Goal: Task Accomplishment & Management: Manage account settings

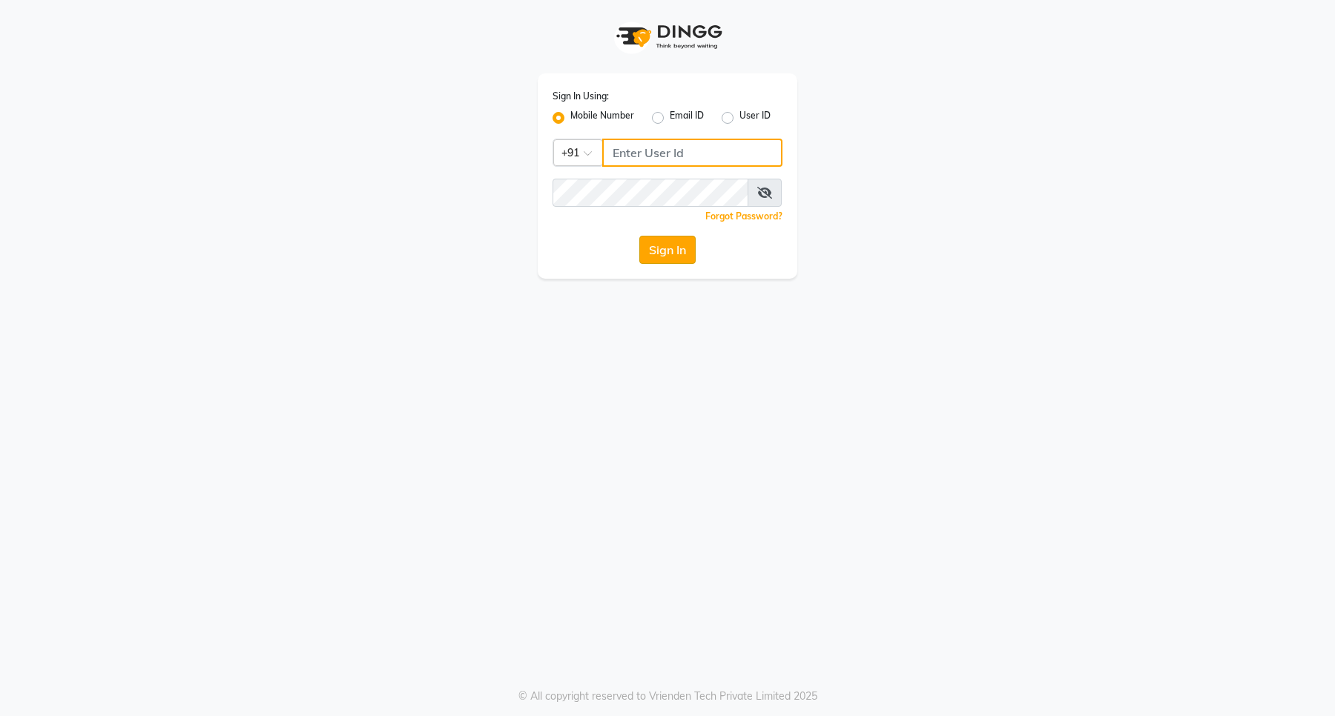
type input "9607016777"
click at [661, 246] on button "Sign In" at bounding box center [667, 250] width 56 height 28
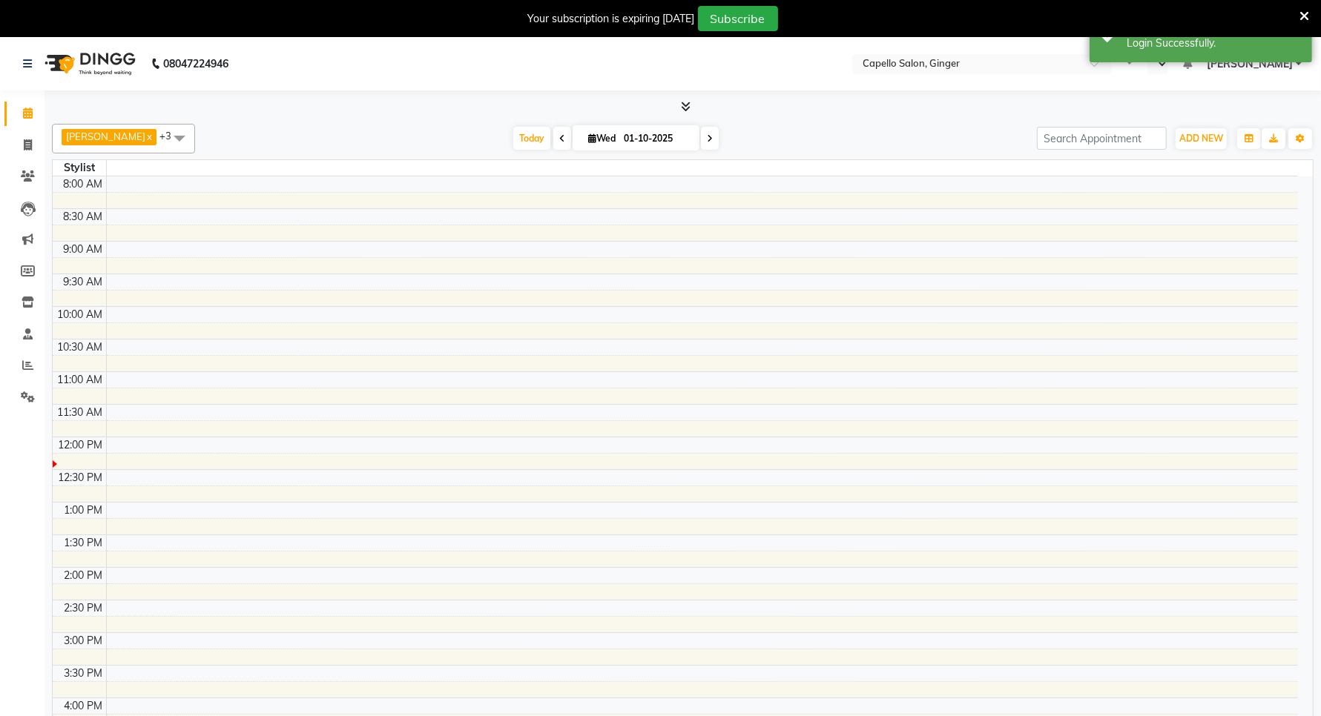
click at [1304, 12] on icon at bounding box center [1304, 16] width 10 height 13
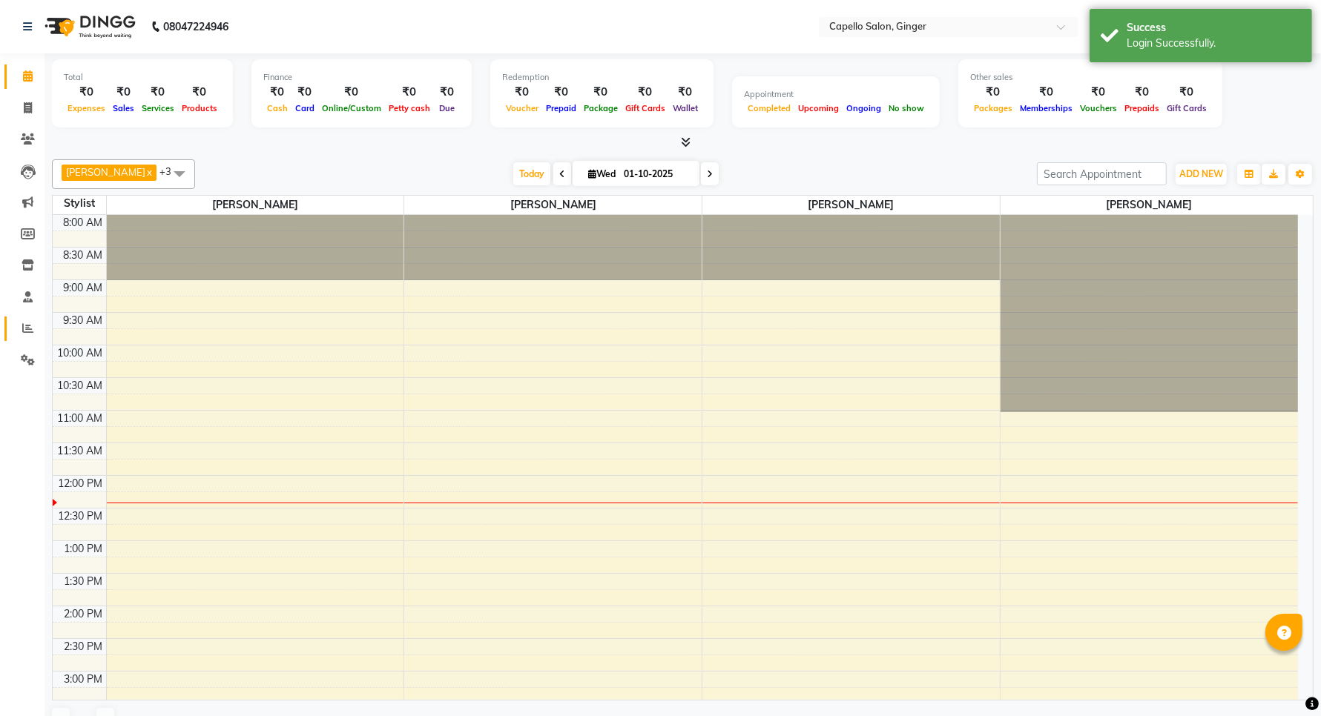
click at [24, 325] on icon at bounding box center [27, 328] width 11 height 11
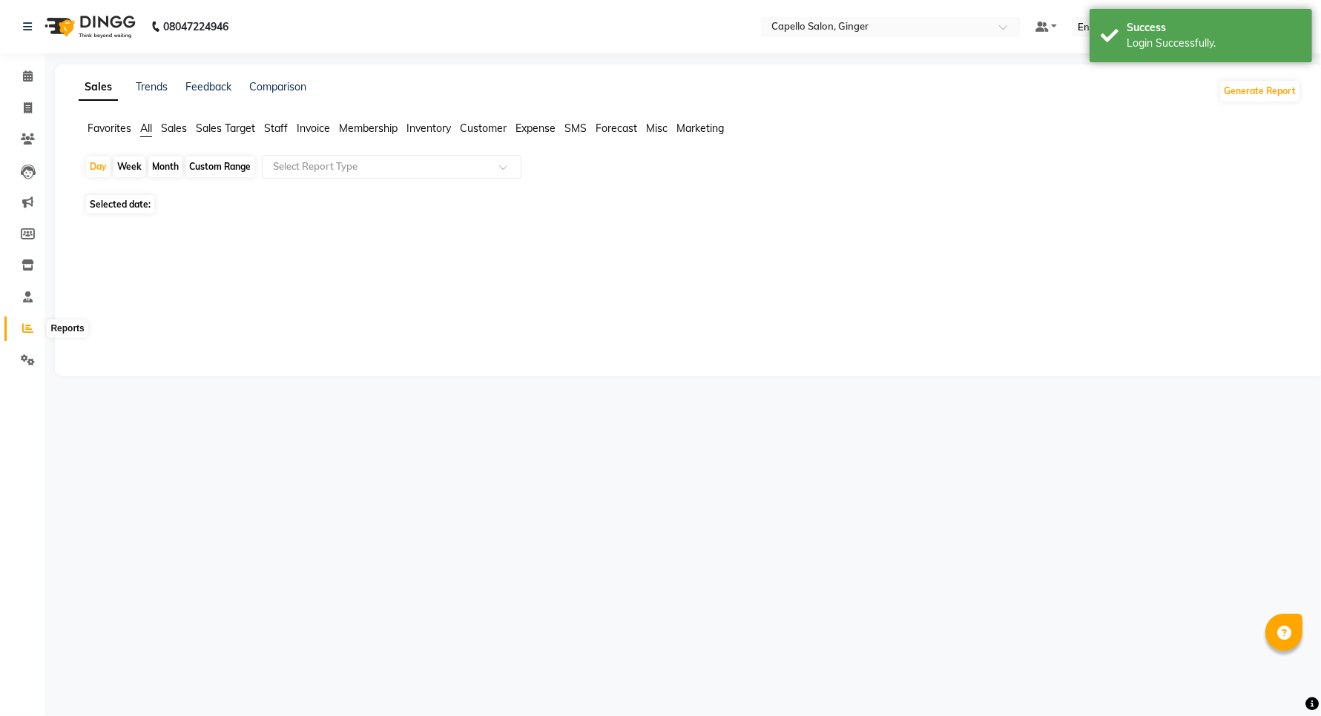
select select "en"
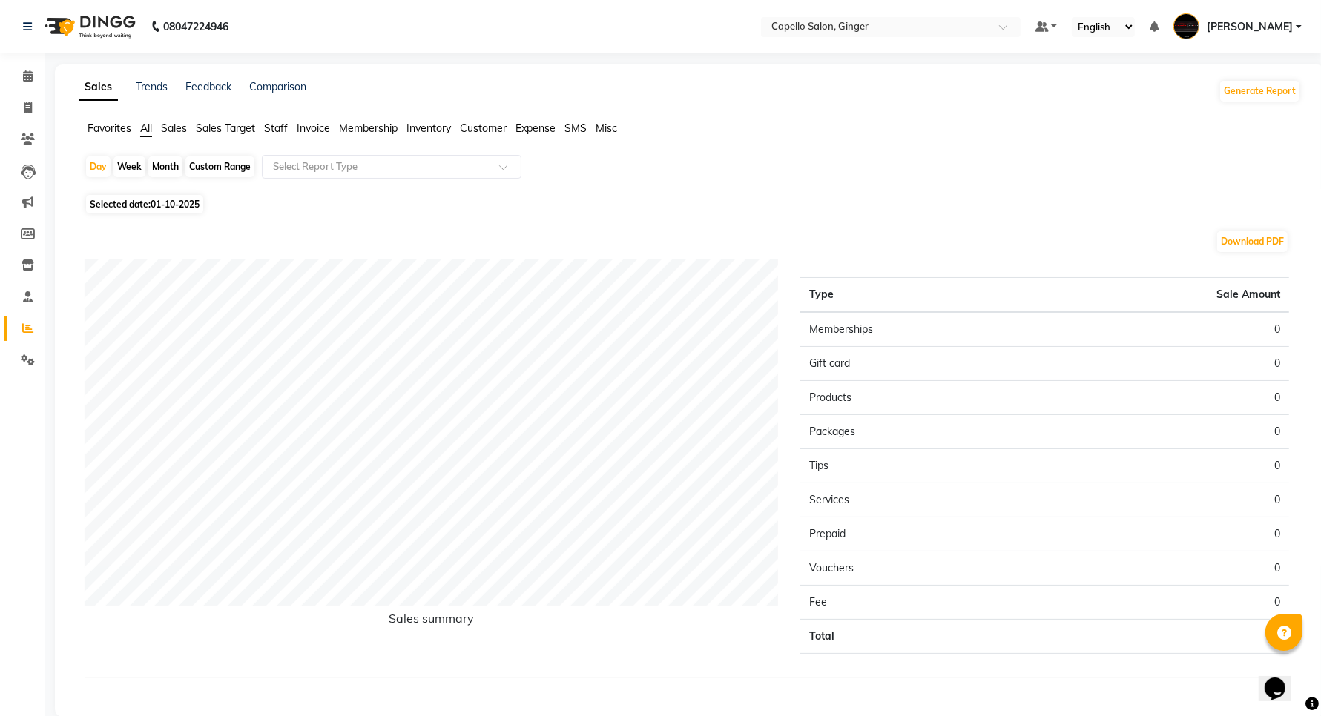
click at [213, 164] on div "Custom Range" at bounding box center [219, 166] width 69 height 21
select select "10"
select select "2025"
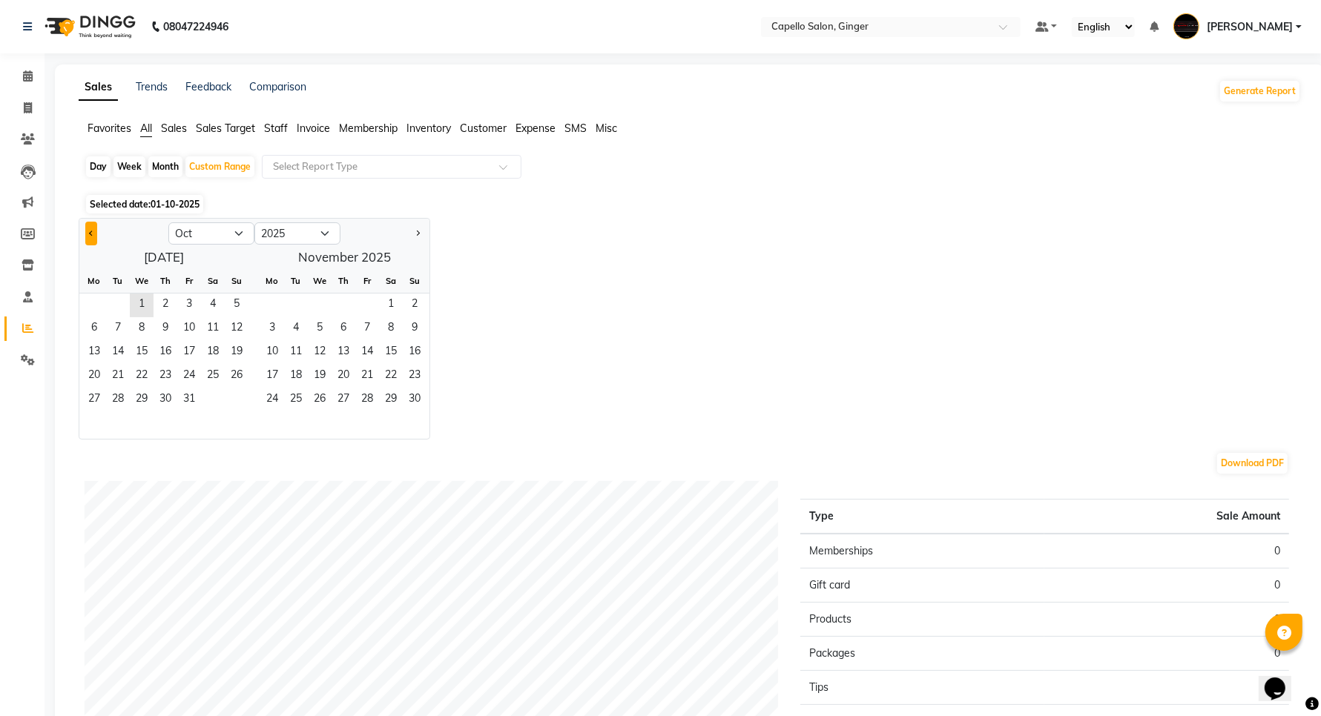
click at [90, 238] on button "Previous month" at bounding box center [91, 234] width 12 height 24
select select "9"
click at [90, 308] on span "1" at bounding box center [94, 306] width 24 height 24
click at [113, 398] on span "30" at bounding box center [118, 401] width 24 height 24
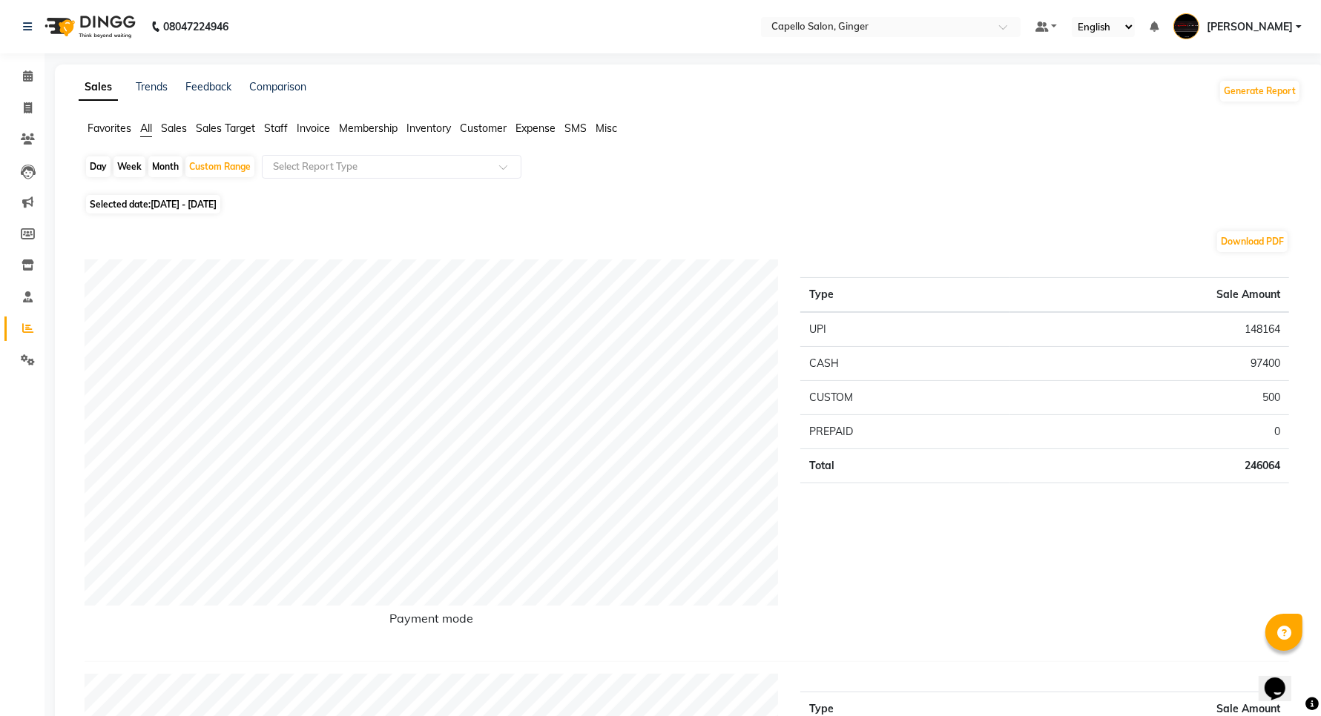
click at [278, 124] on span "Staff" at bounding box center [276, 128] width 24 height 13
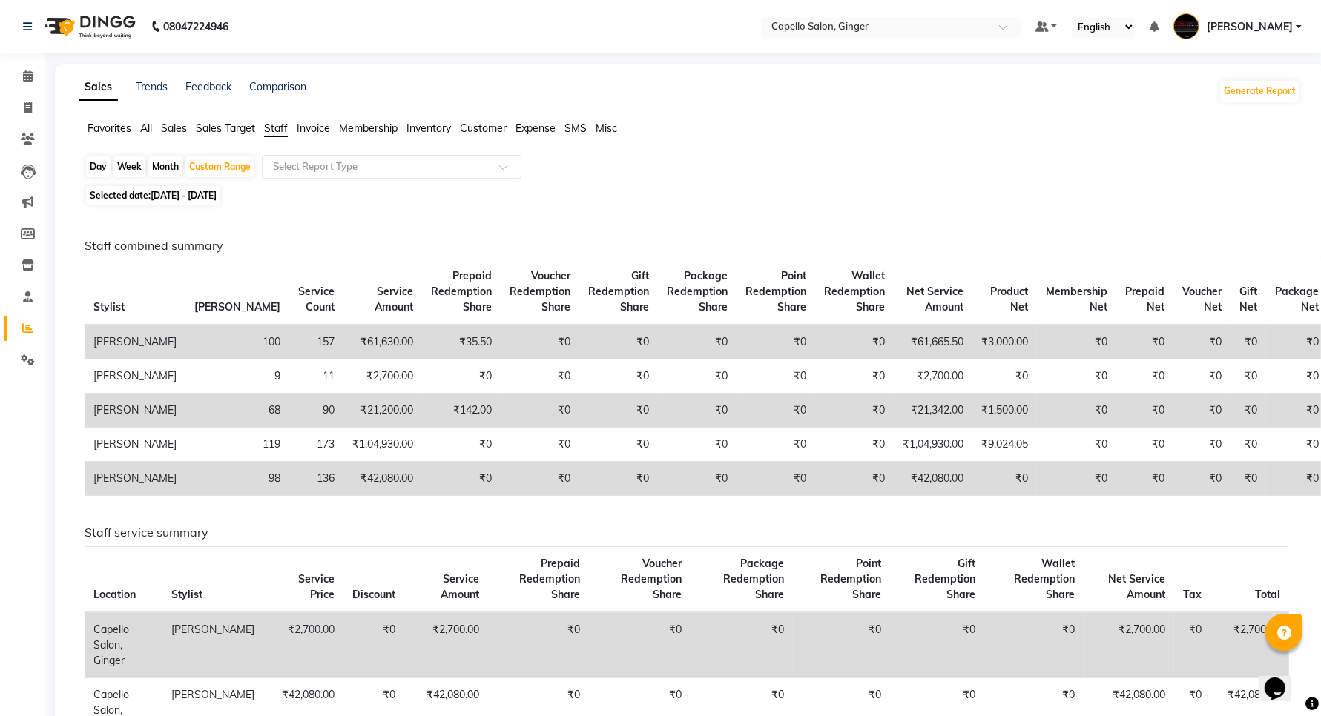
click at [314, 167] on input "text" at bounding box center [377, 166] width 214 height 15
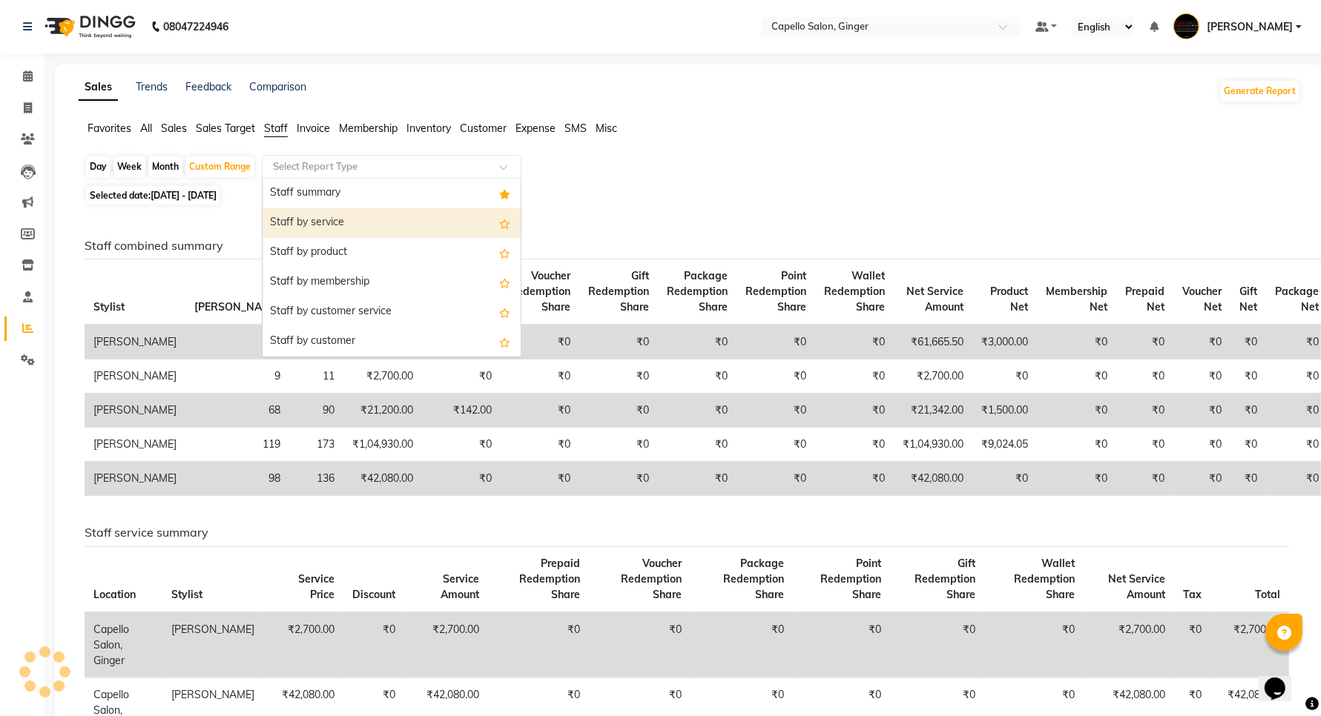
drag, startPoint x: 302, startPoint y: 194, endPoint x: 299, endPoint y: 215, distance: 21.7
click at [299, 215] on div "Staff summary Staff by service Staff by product Staff by membership Staff by cu…" at bounding box center [392, 505] width 258 height 653
click at [298, 221] on div "Staff by service" at bounding box center [392, 223] width 258 height 30
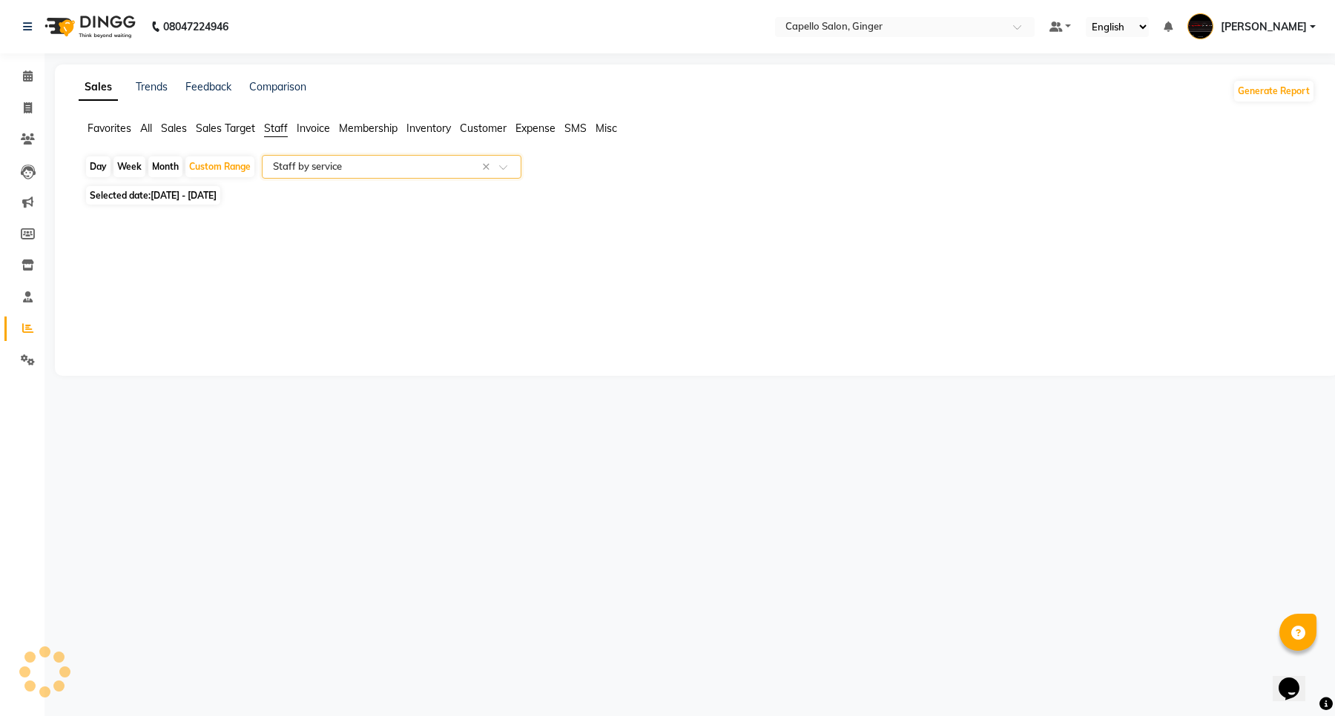
select select "full_report"
select select "csv"
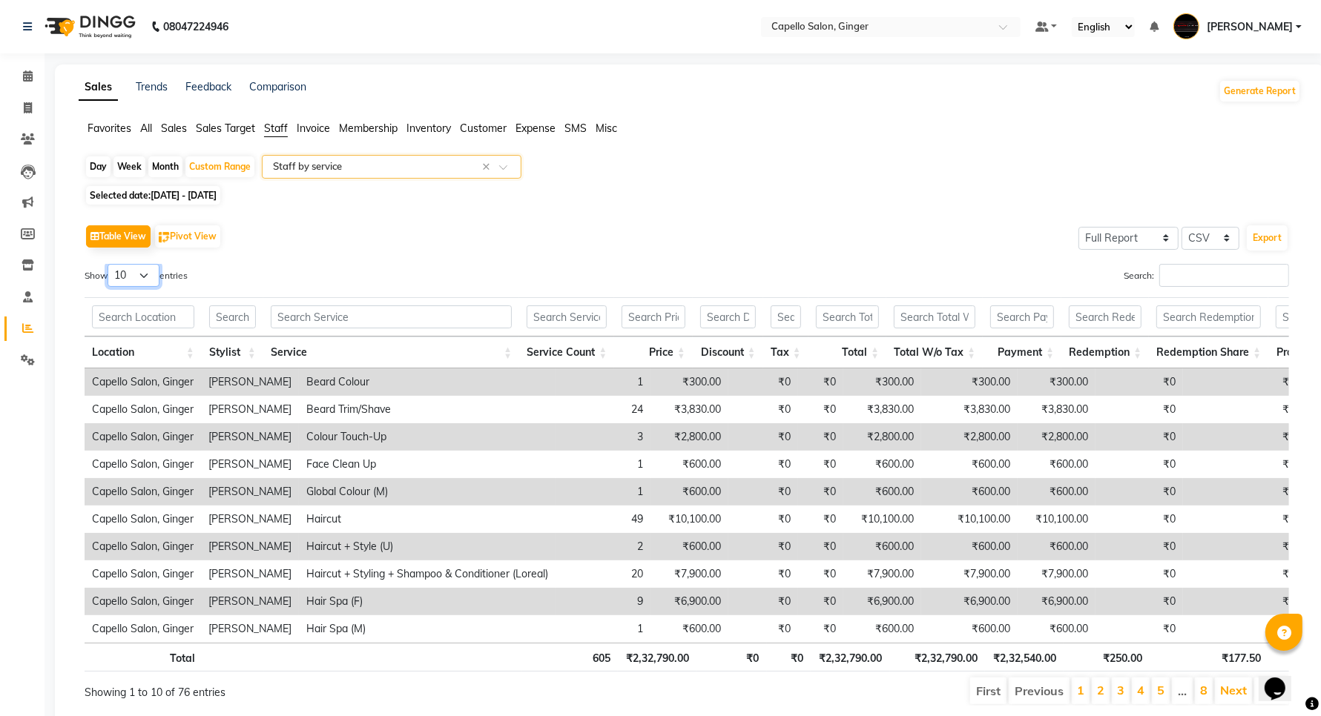
click at [149, 273] on select "10 25 50 100" at bounding box center [134, 275] width 52 height 23
click at [110, 264] on select "10 25 50 100" at bounding box center [134, 275] width 52 height 23
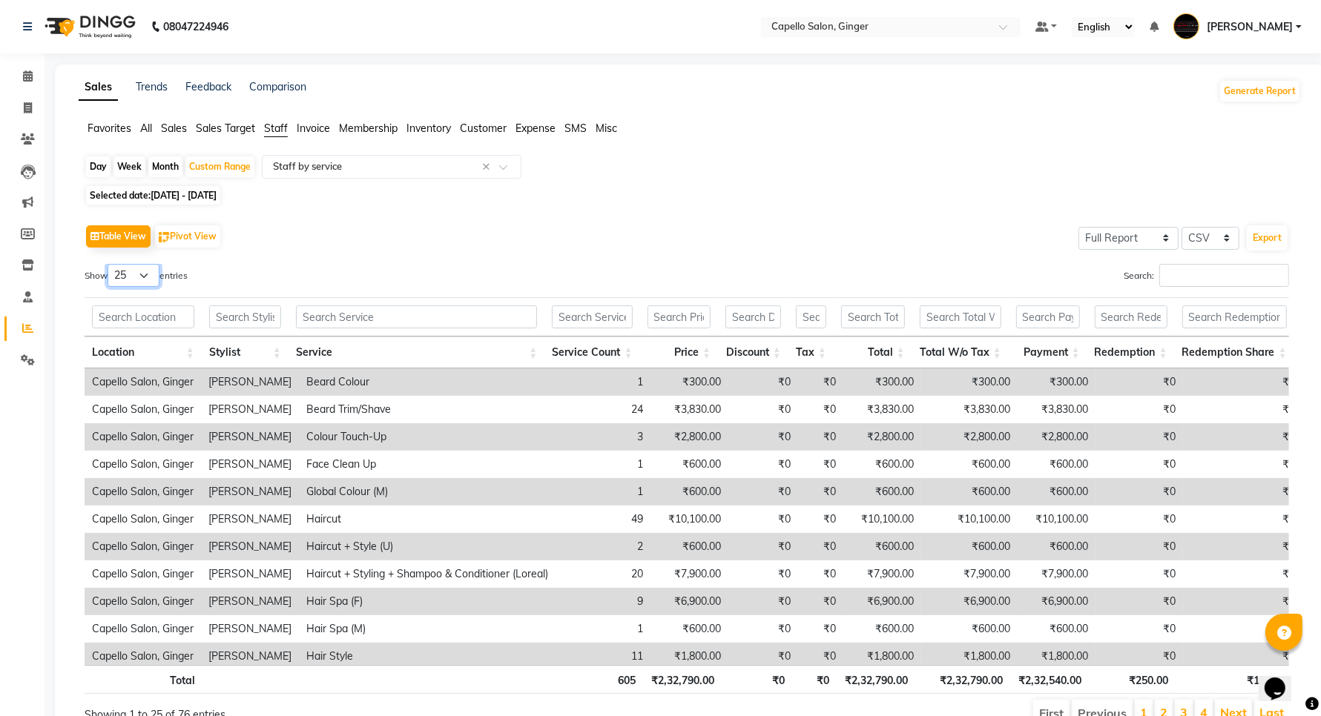
scroll to position [402, 0]
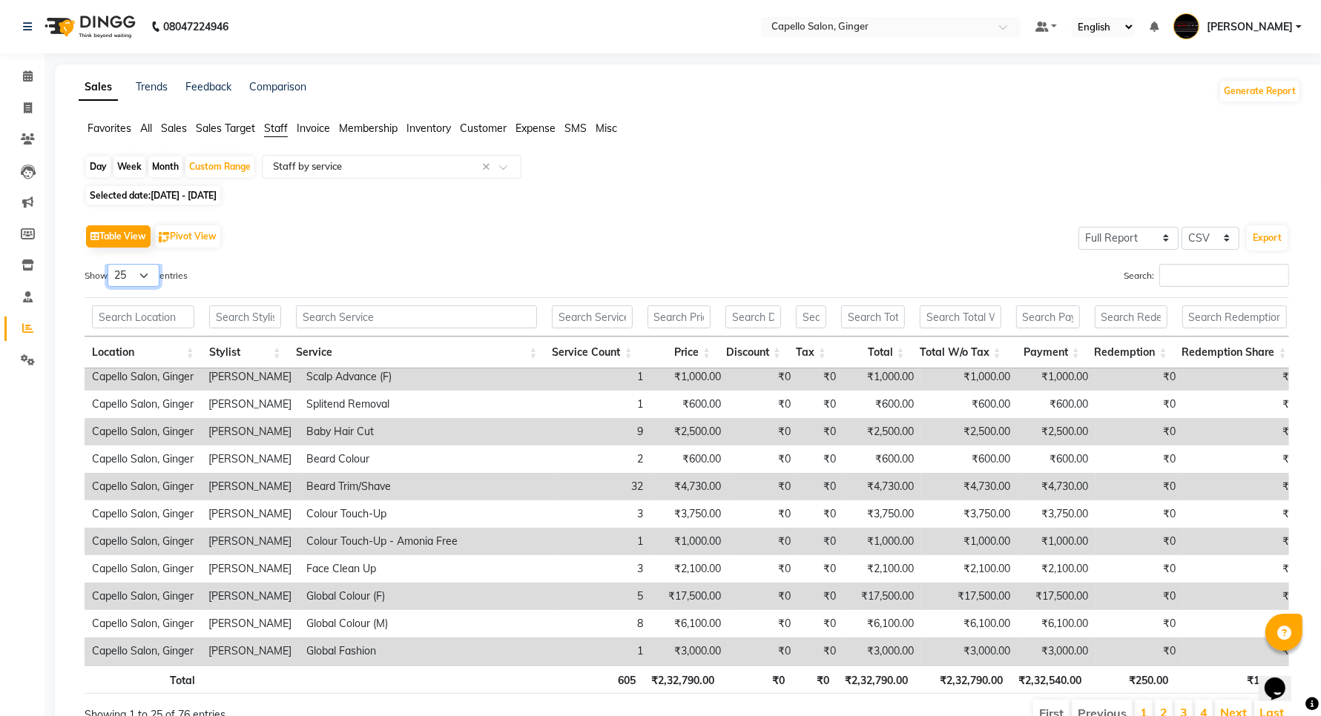
click at [149, 275] on select "10 25 50 100" at bounding box center [134, 275] width 52 height 23
select select "50"
click at [110, 264] on select "10 25 50 100" at bounding box center [134, 275] width 52 height 23
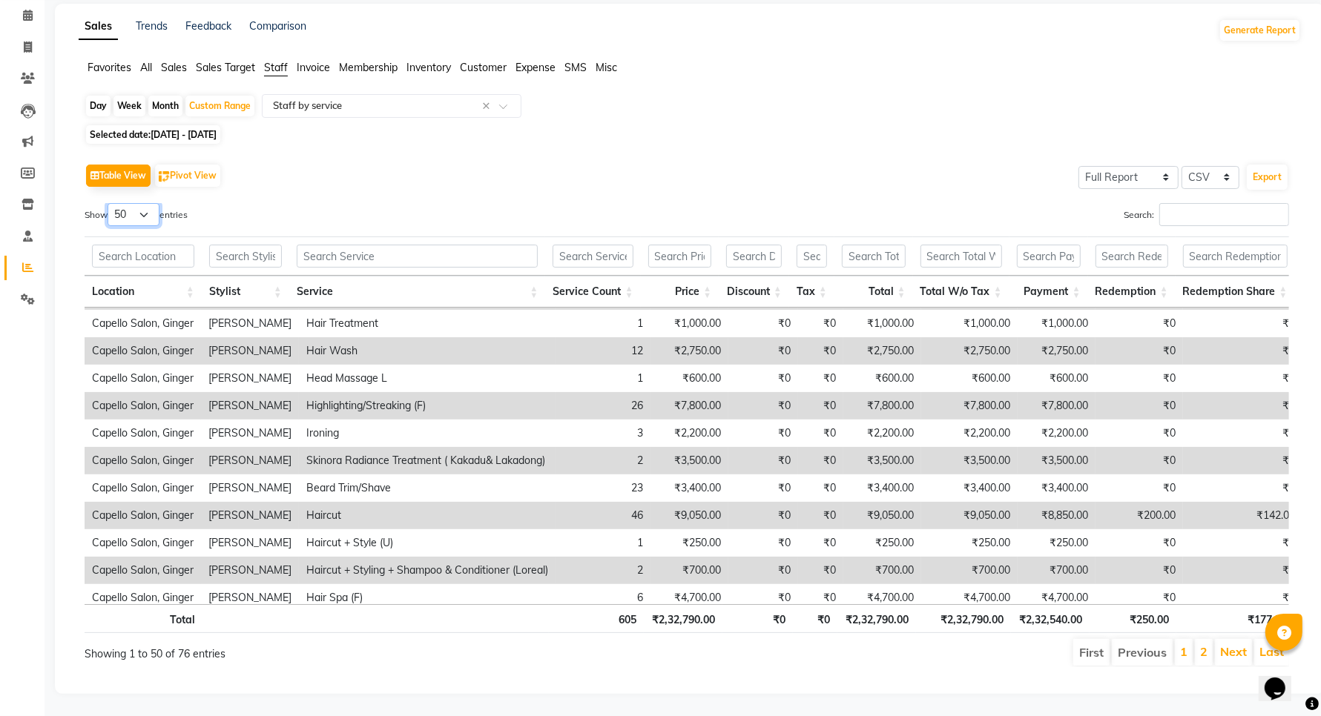
scroll to position [1088, 0]
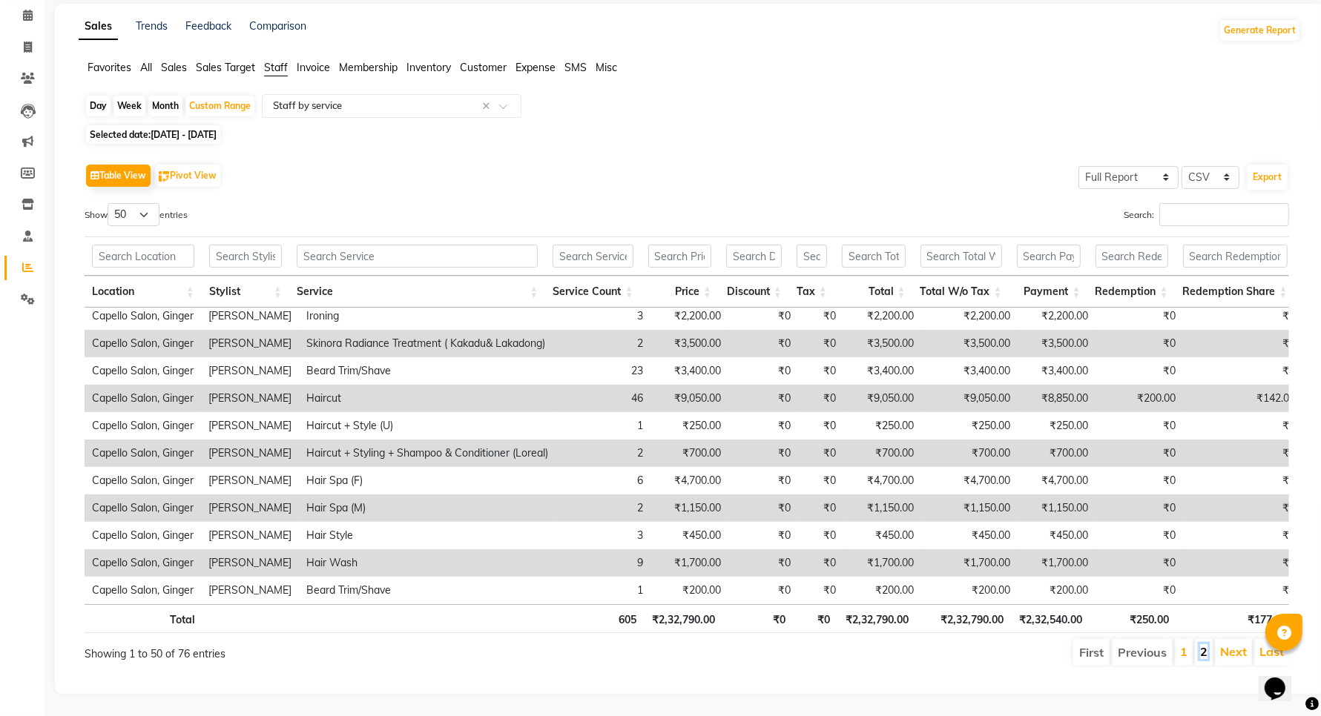
click at [1201, 644] on link "2" at bounding box center [1203, 651] width 7 height 15
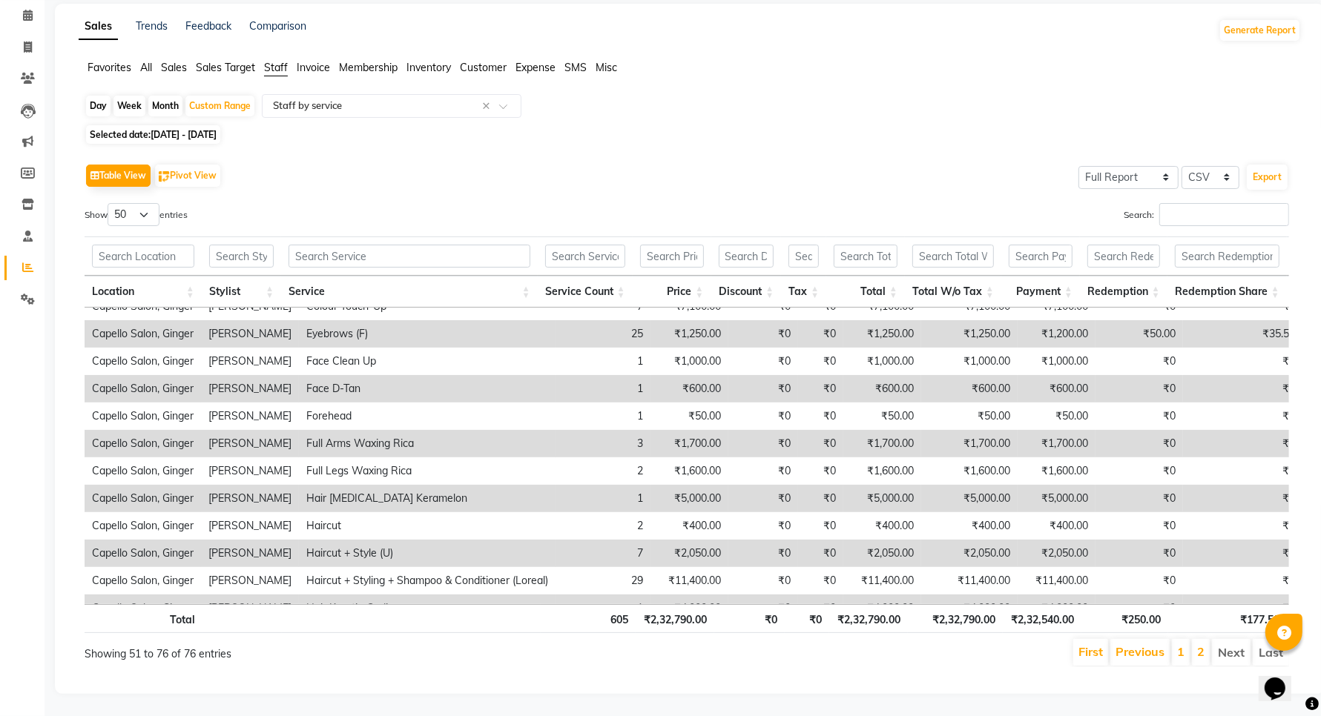
scroll to position [59, 0]
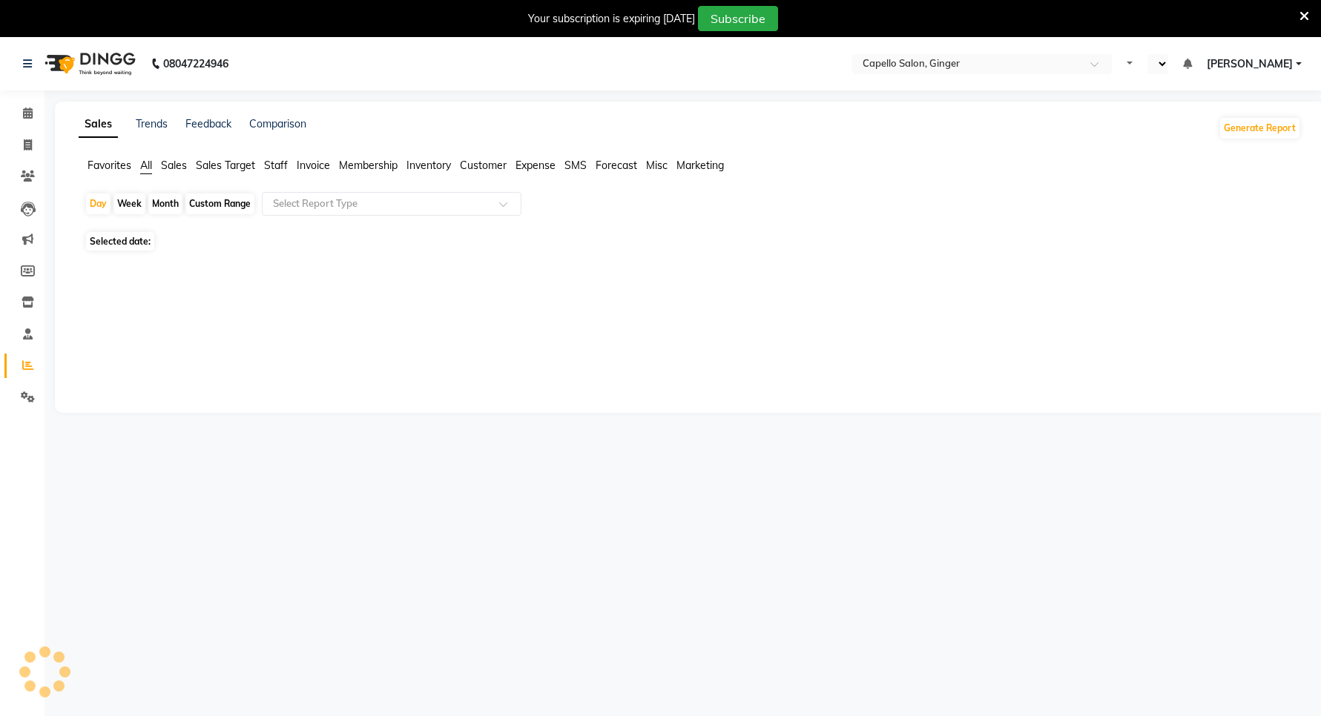
select select "en"
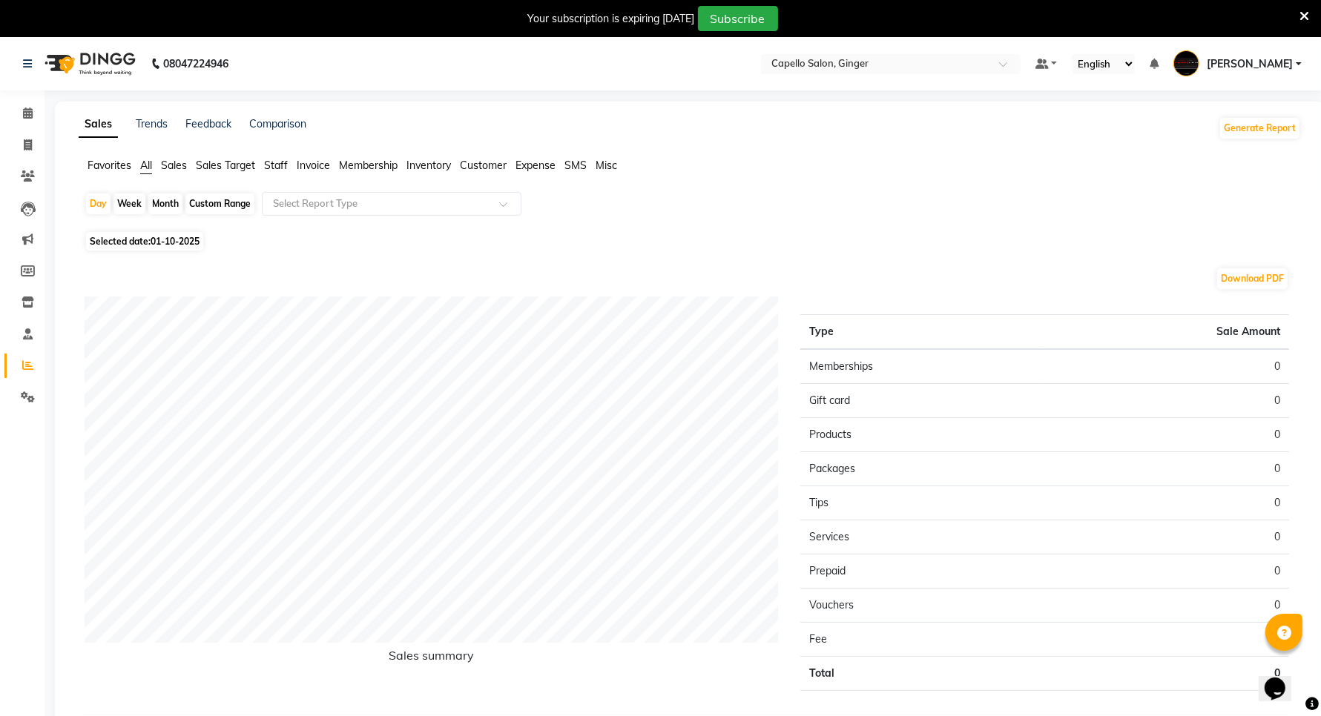
click at [221, 205] on div "Custom Range" at bounding box center [219, 204] width 69 height 21
select select "10"
select select "2025"
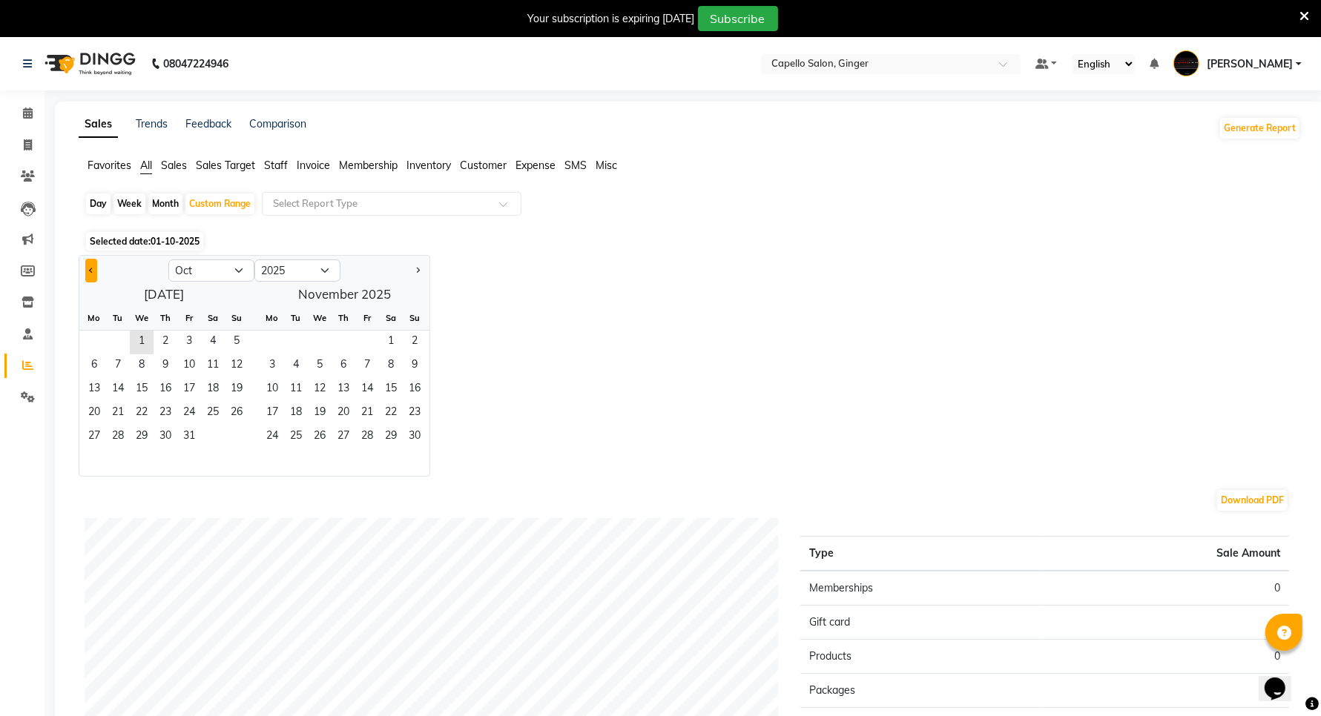
click at [90, 271] on span "Previous month" at bounding box center [91, 269] width 5 height 5
select select "9"
click at [95, 342] on span "1" at bounding box center [94, 343] width 24 height 24
click at [120, 441] on span "30" at bounding box center [118, 438] width 24 height 24
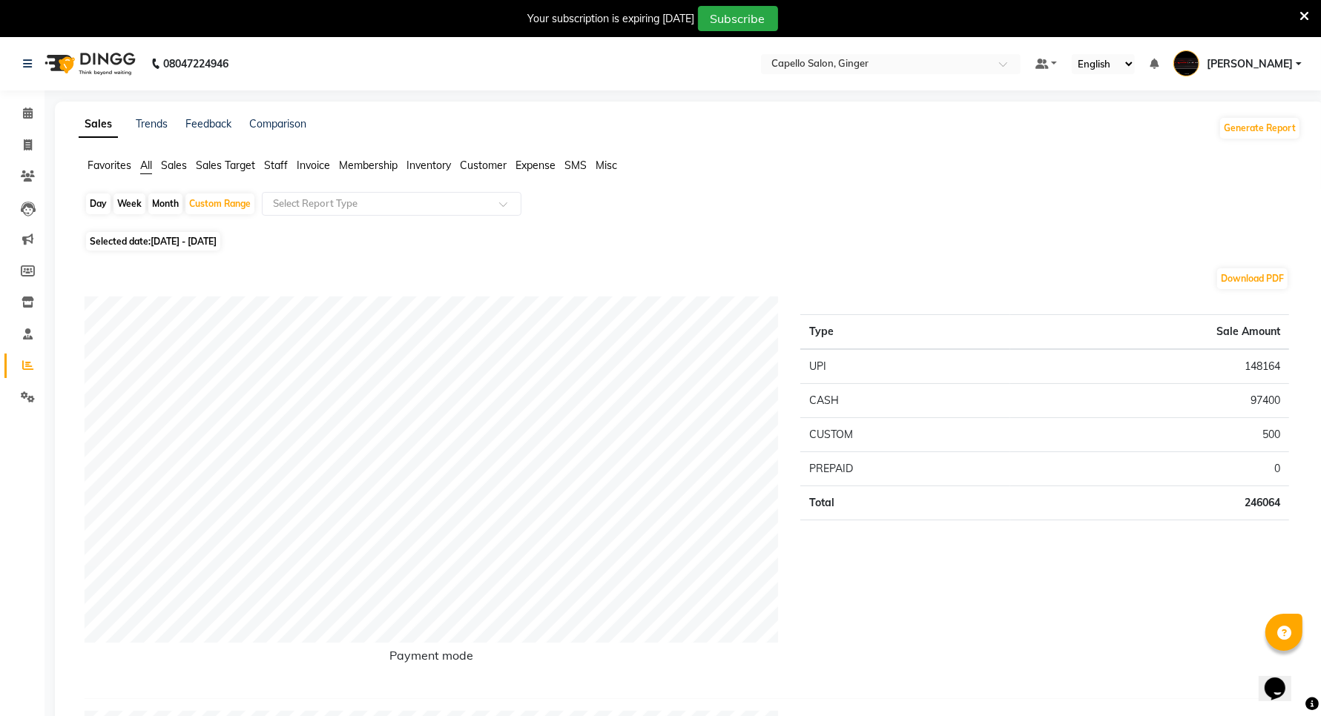
click at [271, 164] on span "Staff" at bounding box center [276, 165] width 24 height 13
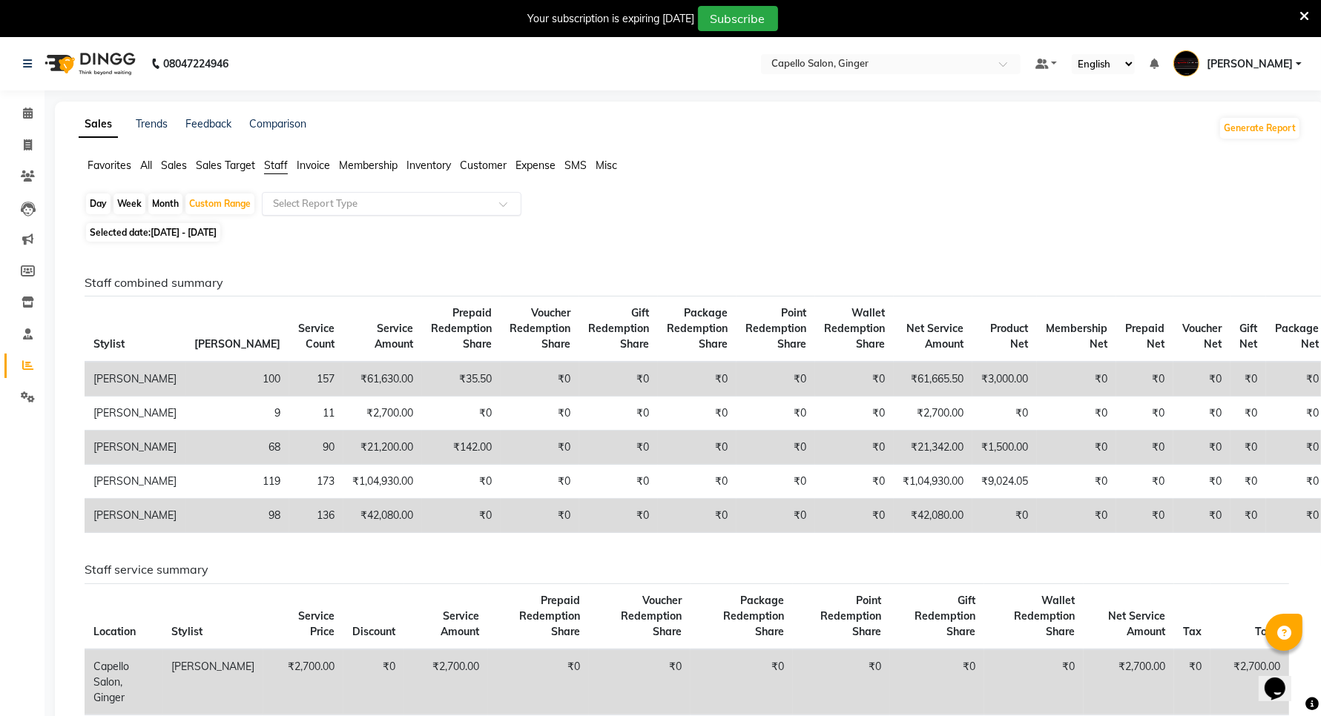
click at [310, 204] on input "text" at bounding box center [377, 204] width 214 height 15
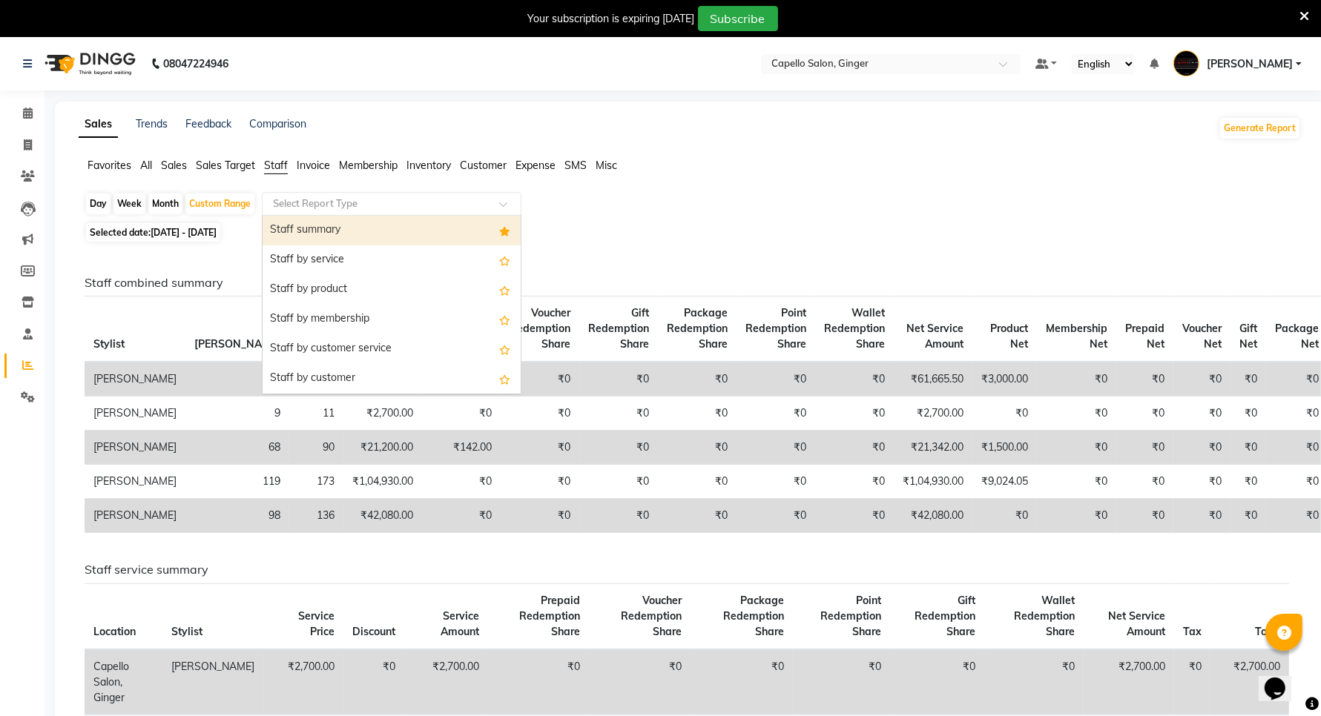
click at [311, 231] on div "Staff summary" at bounding box center [392, 231] width 258 height 30
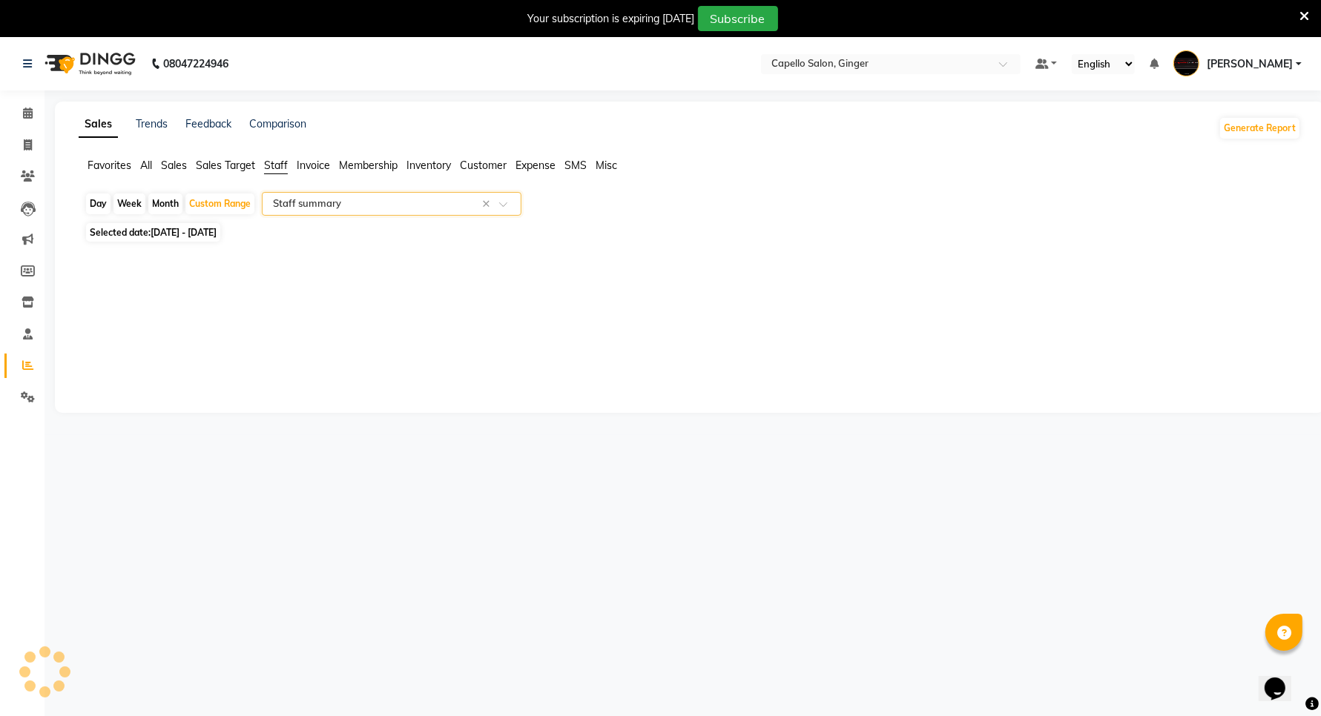
select select "full_report"
select select "csv"
click at [28, 111] on icon at bounding box center [28, 113] width 10 height 11
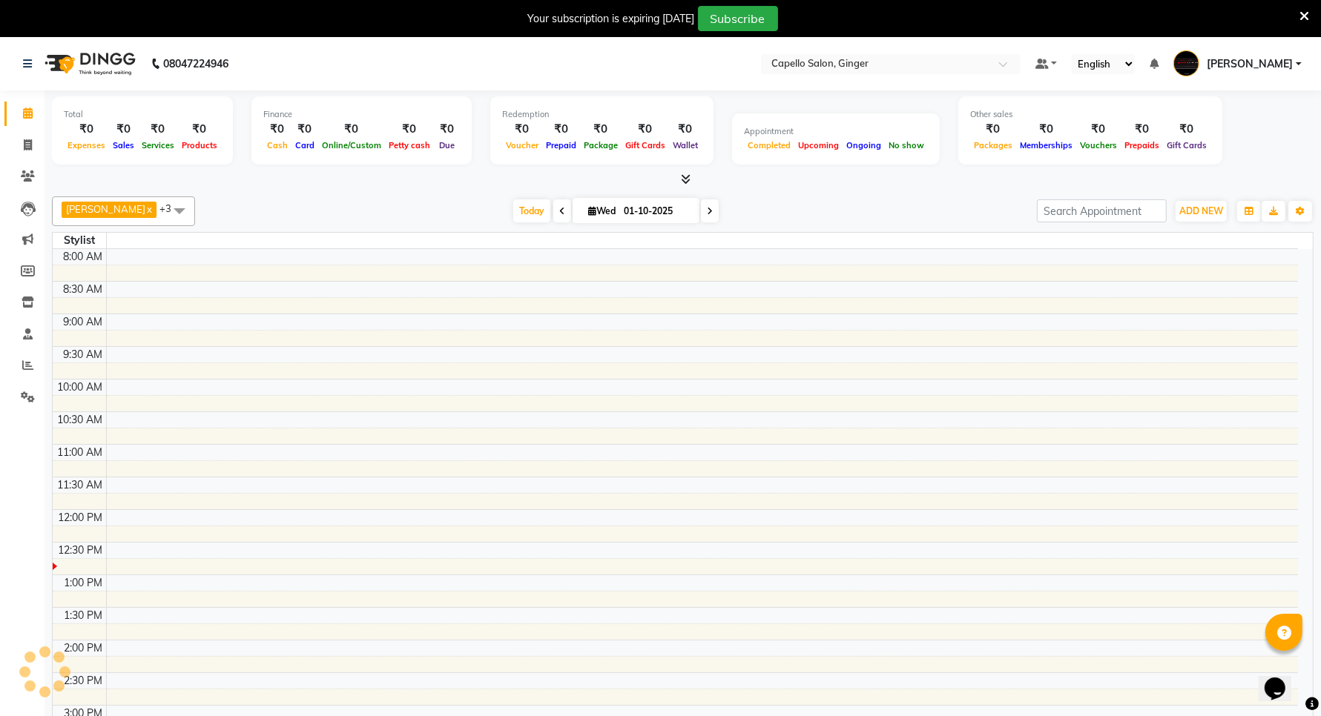
click at [1306, 13] on icon at bounding box center [1304, 16] width 10 height 13
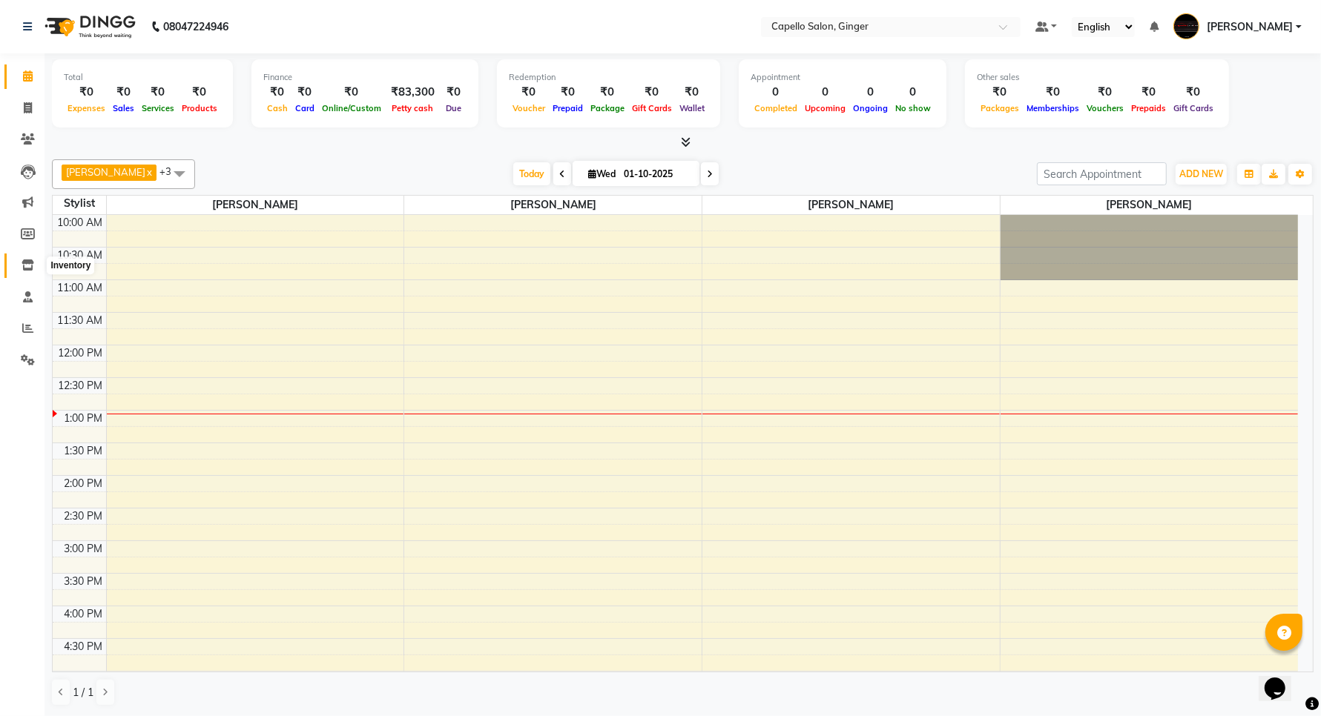
click at [28, 267] on icon at bounding box center [28, 265] width 13 height 11
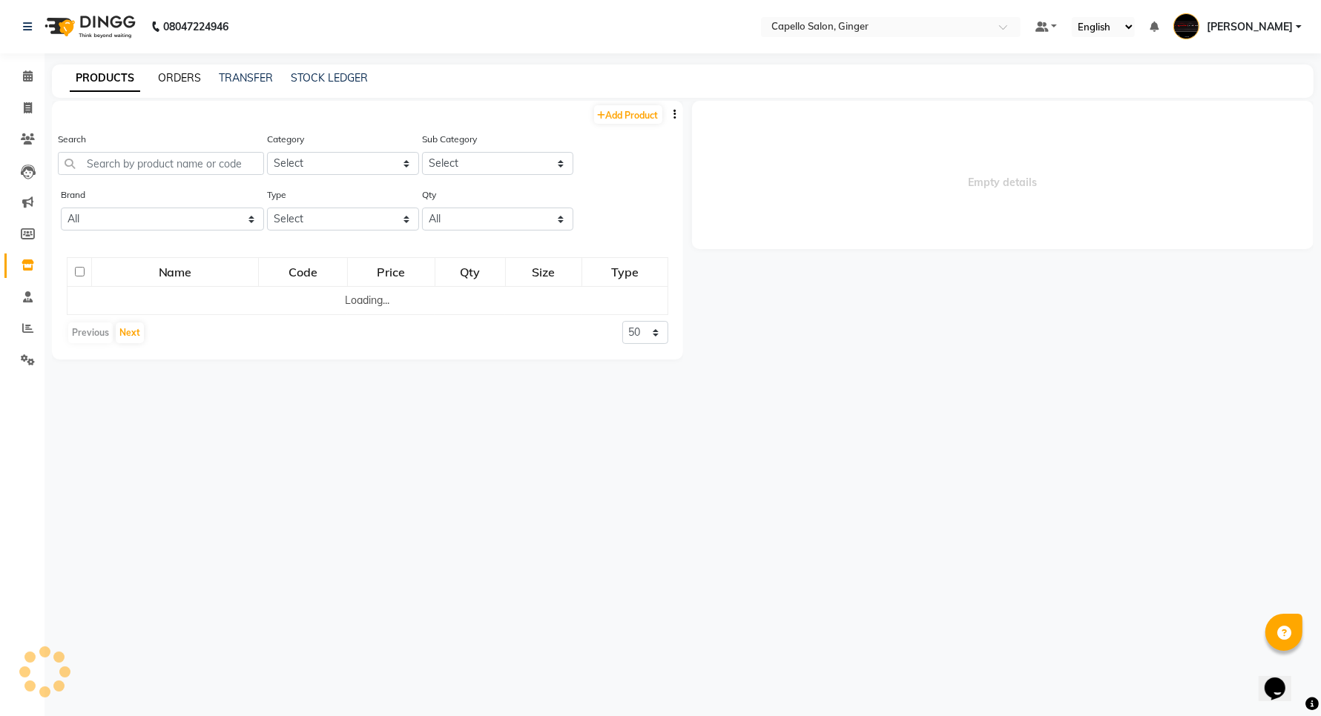
select select
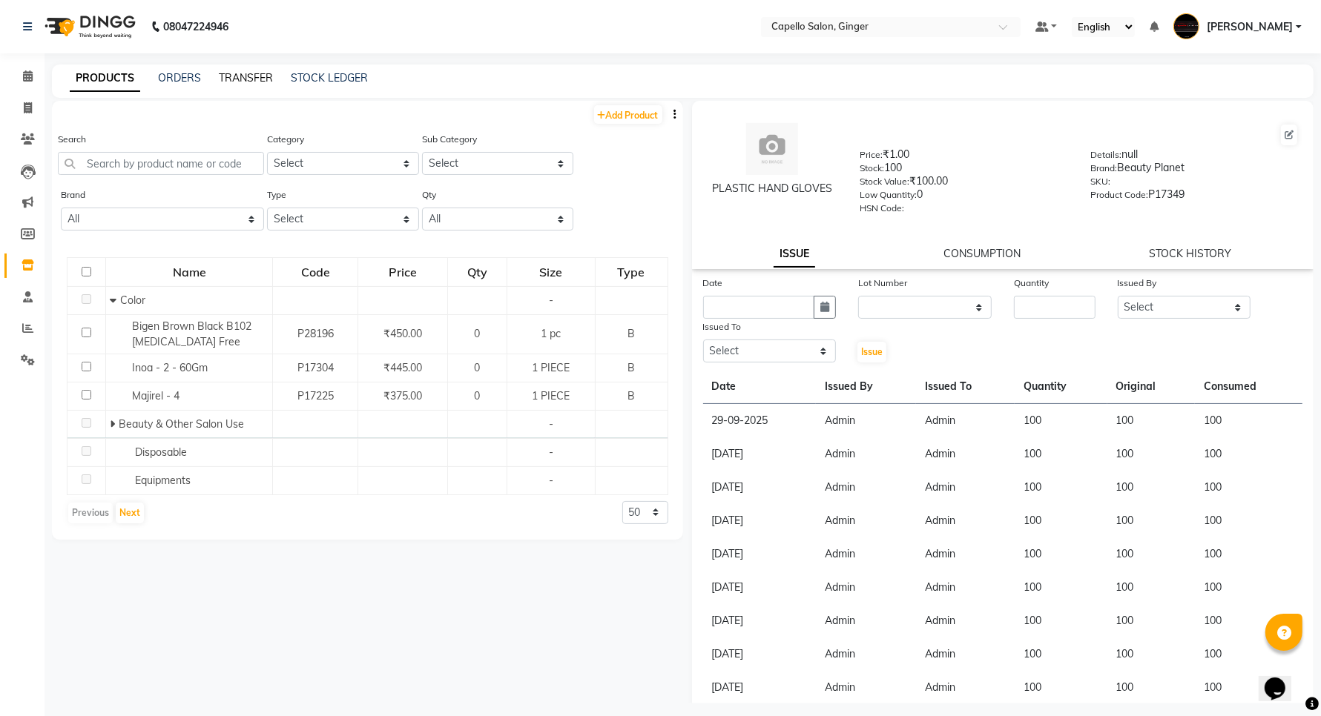
click at [251, 76] on link "TRANSFER" at bounding box center [246, 77] width 54 height 13
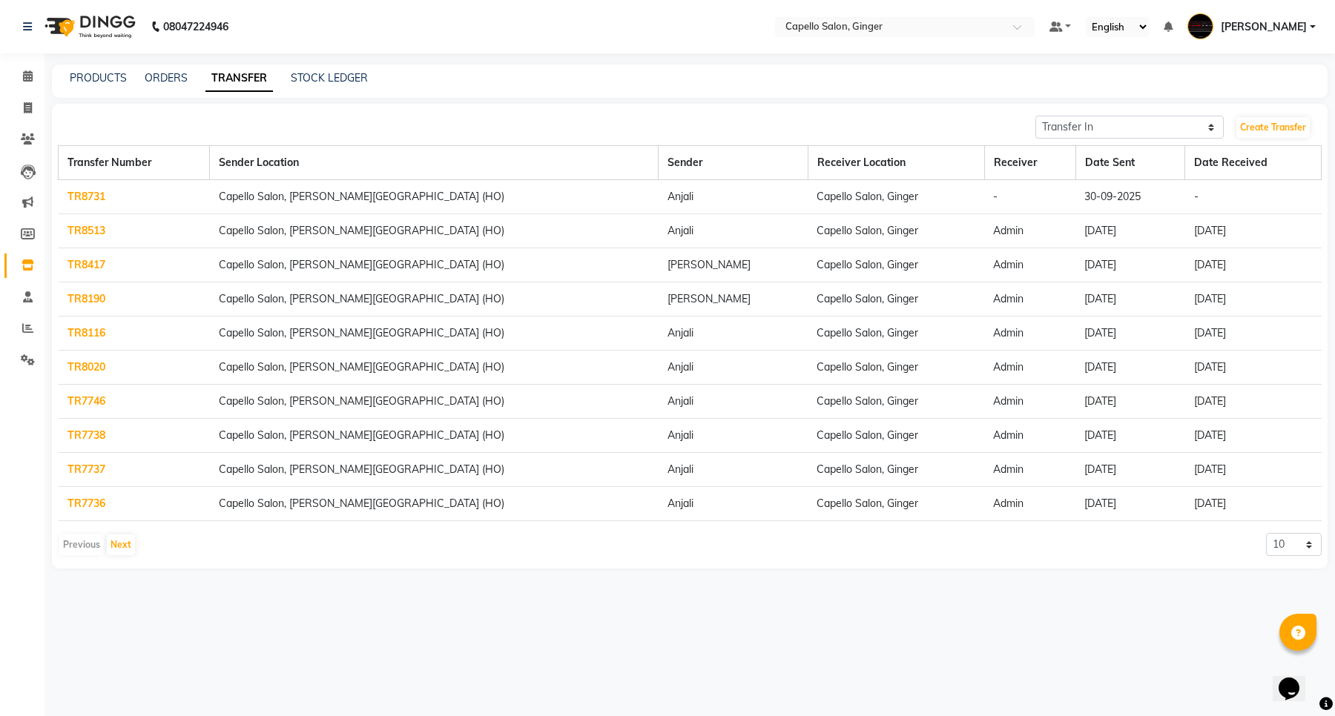
click at [76, 195] on link "TR8731" at bounding box center [86, 196] width 38 height 13
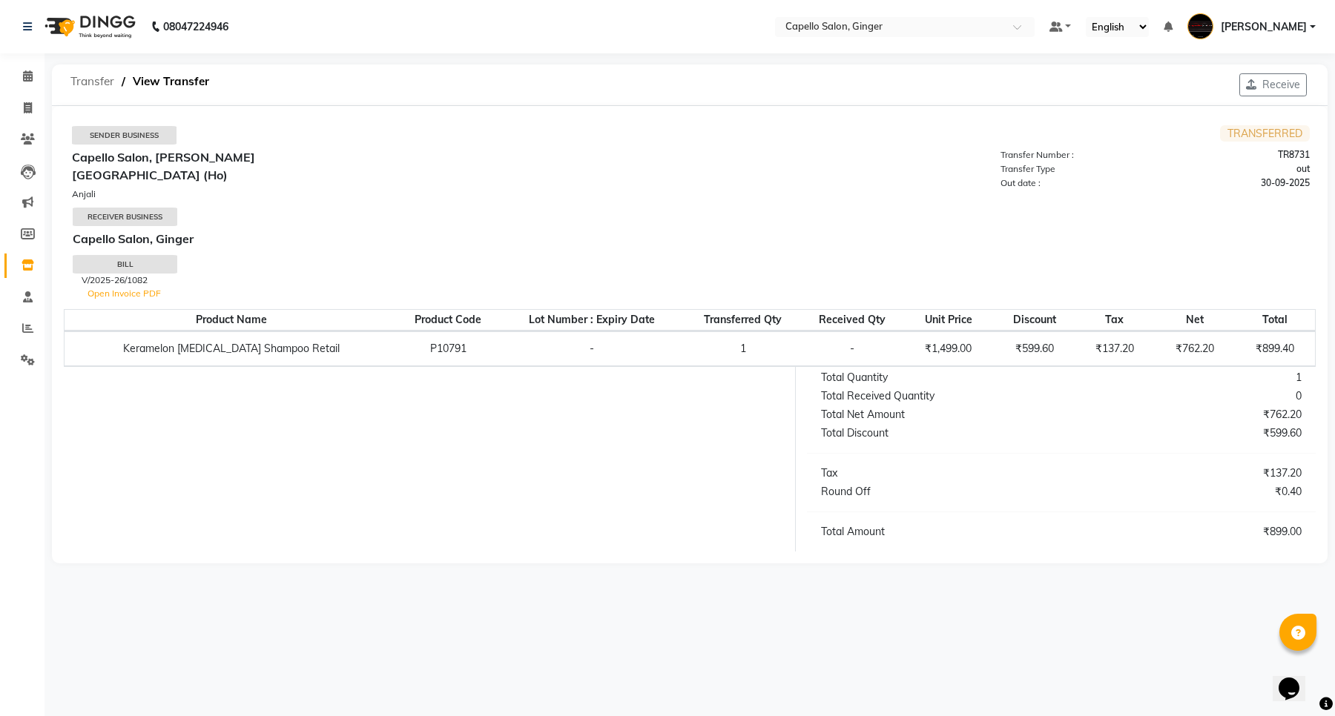
click at [80, 79] on span "Transfer" at bounding box center [92, 81] width 59 height 27
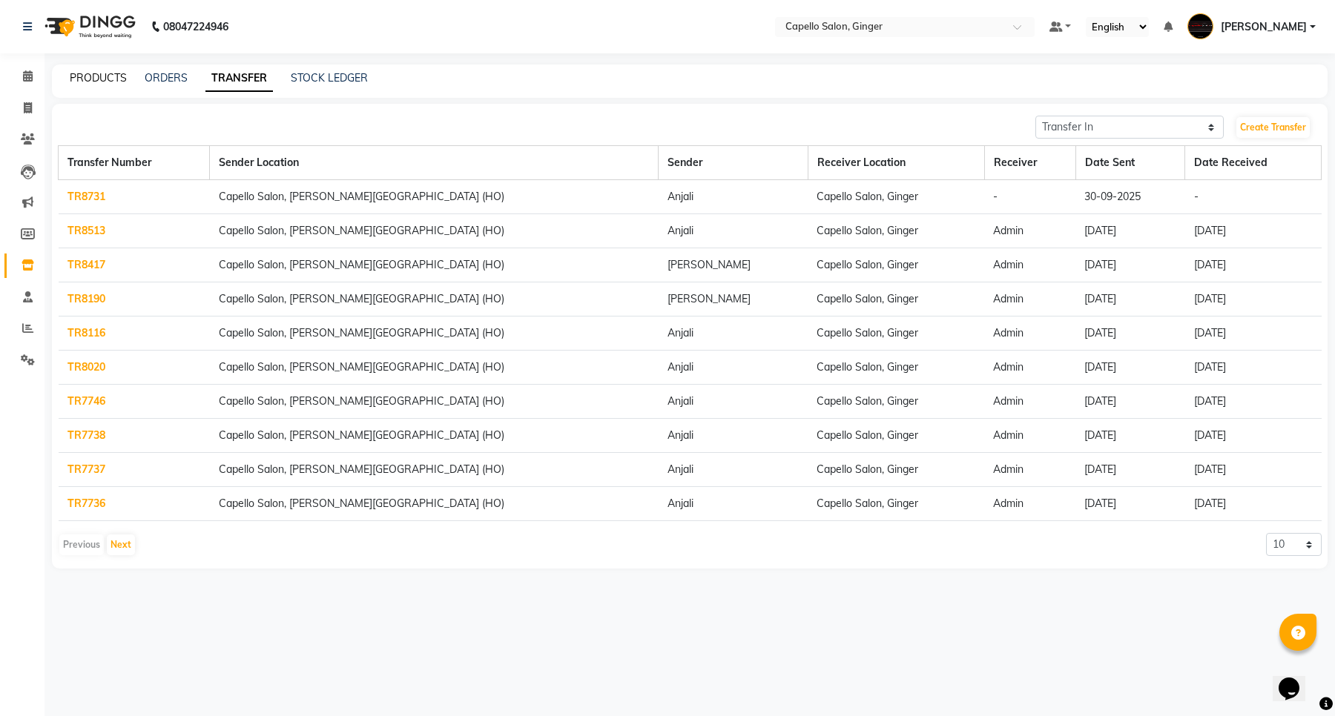
click at [80, 79] on link "PRODUCTS" at bounding box center [98, 77] width 57 height 13
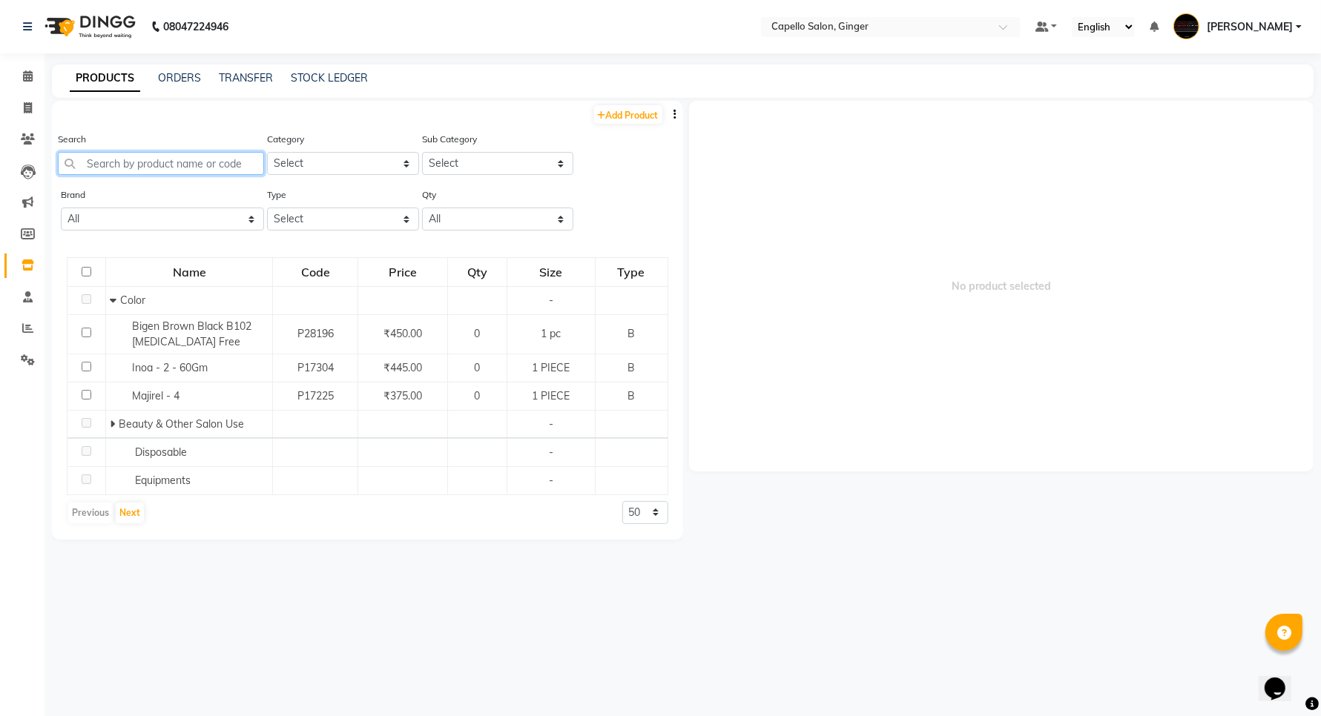
click at [125, 165] on input "text" at bounding box center [161, 163] width 206 height 23
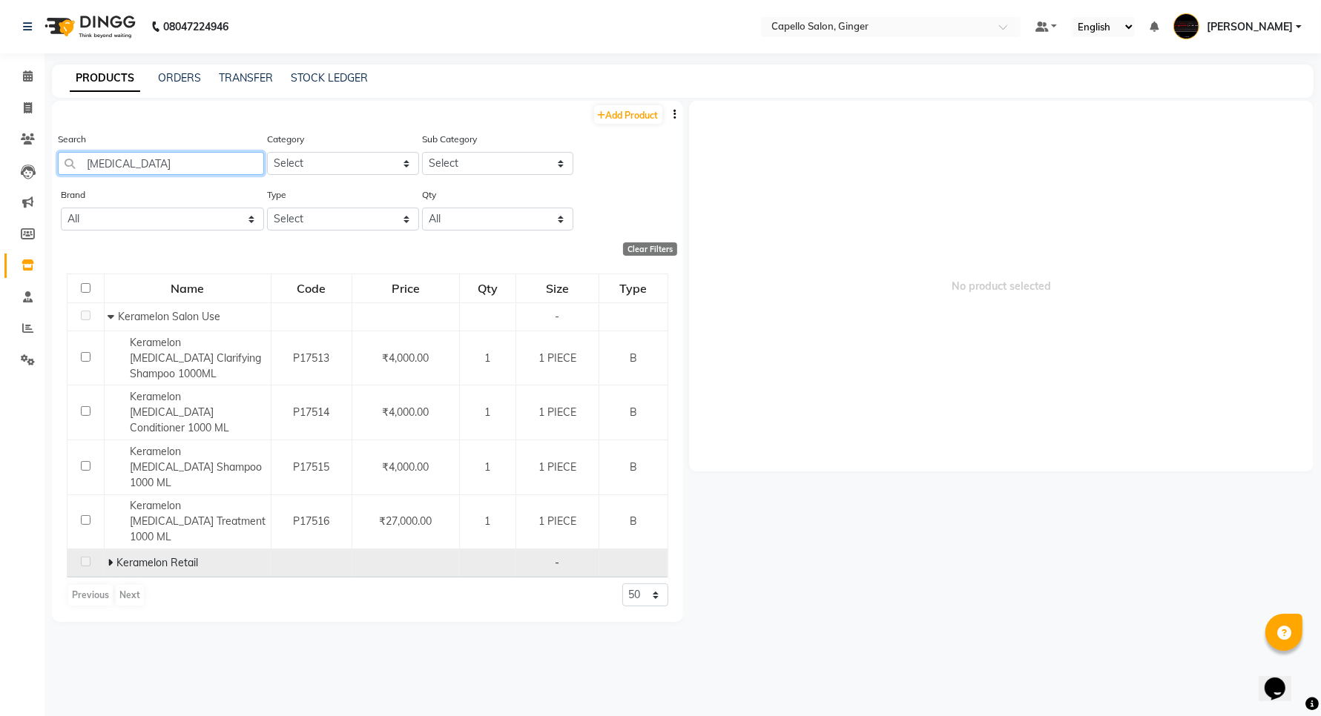
type input "[MEDICAL_DATA]"
click at [106, 550] on td "Keramelon Retail" at bounding box center [187, 564] width 167 height 28
click at [111, 558] on icon at bounding box center [110, 563] width 5 height 10
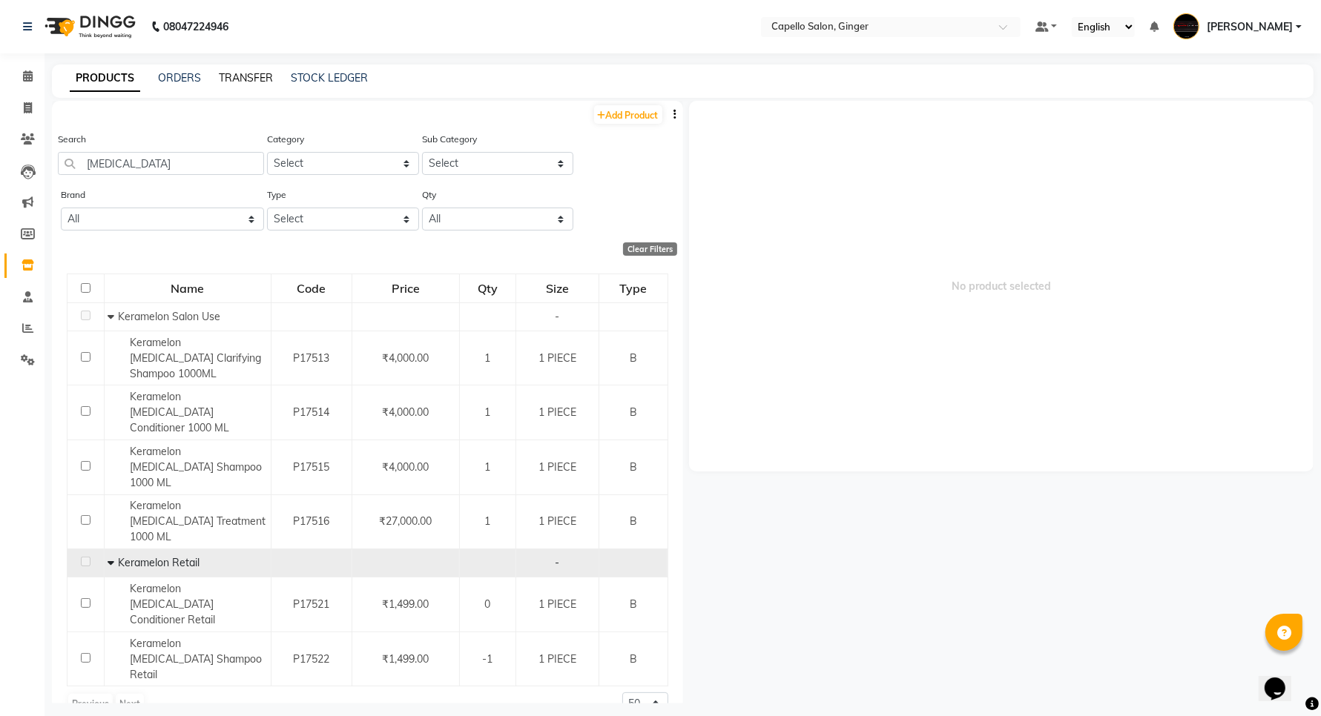
click at [252, 76] on link "TRANSFER" at bounding box center [246, 77] width 54 height 13
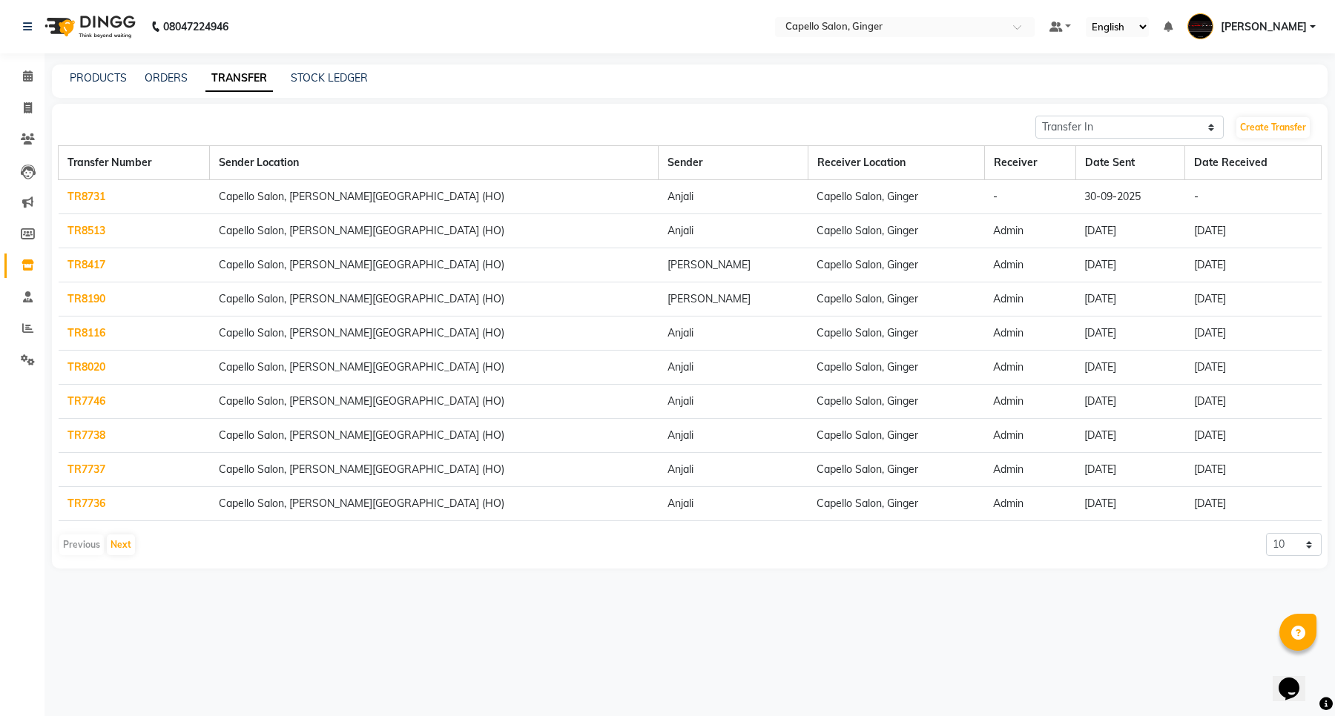
click at [82, 197] on link "TR8731" at bounding box center [86, 196] width 38 height 13
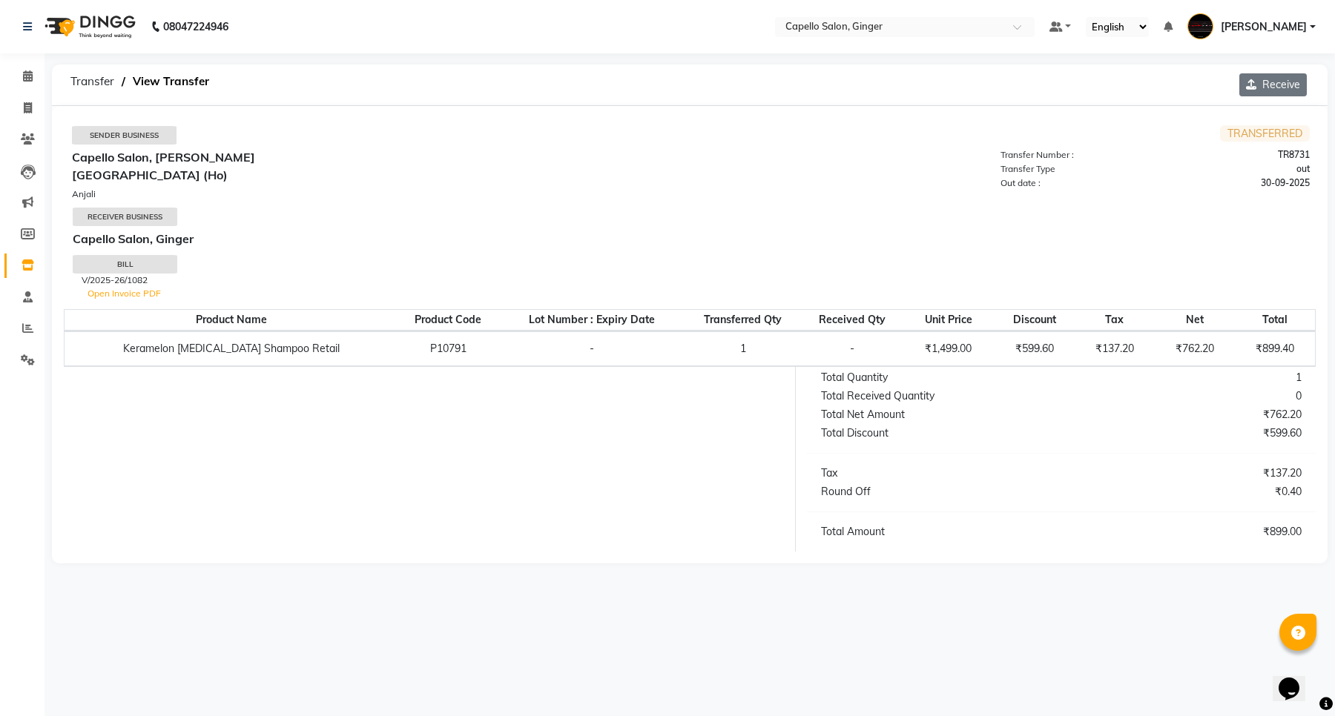
click at [1272, 82] on button "Receive" at bounding box center [1272, 84] width 67 height 23
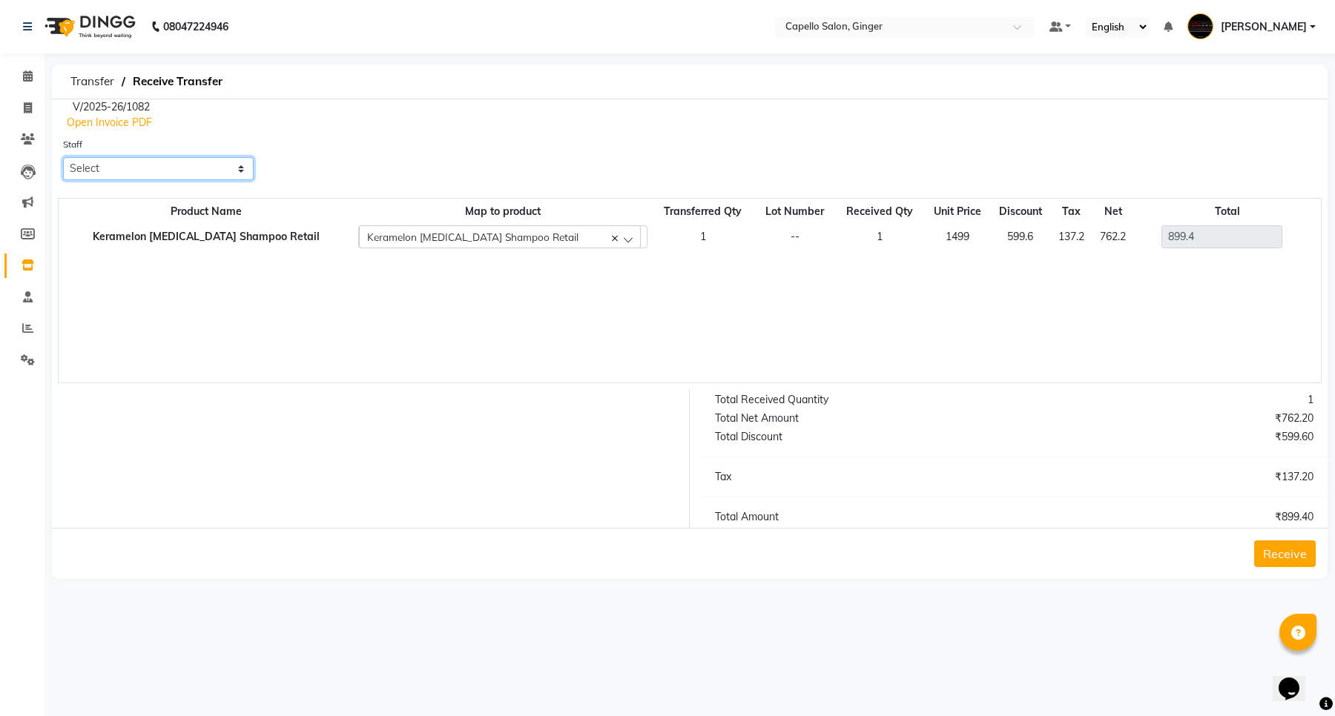
click at [147, 176] on select "Select Admin [PERSON_NAME] [PERSON_NAME] [PERSON_NAME] Rohit [PERSON_NAME] [PER…" at bounding box center [158, 168] width 191 height 23
select select "14651"
click at [63, 157] on select "Select Admin [PERSON_NAME] [PERSON_NAME] [PERSON_NAME] Rohit [PERSON_NAME] [PER…" at bounding box center [158, 168] width 191 height 23
click at [1296, 550] on button "Receive" at bounding box center [1285, 554] width 62 height 27
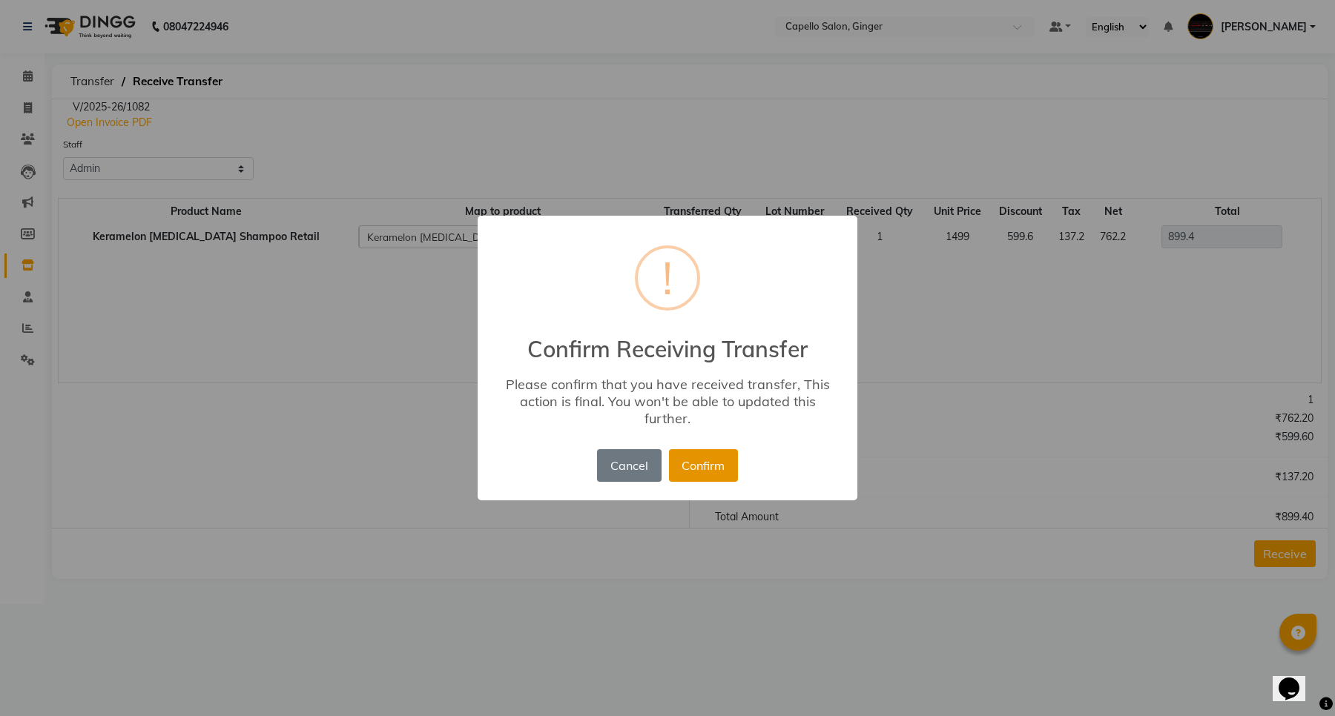
click at [692, 468] on button "Confirm" at bounding box center [703, 465] width 69 height 33
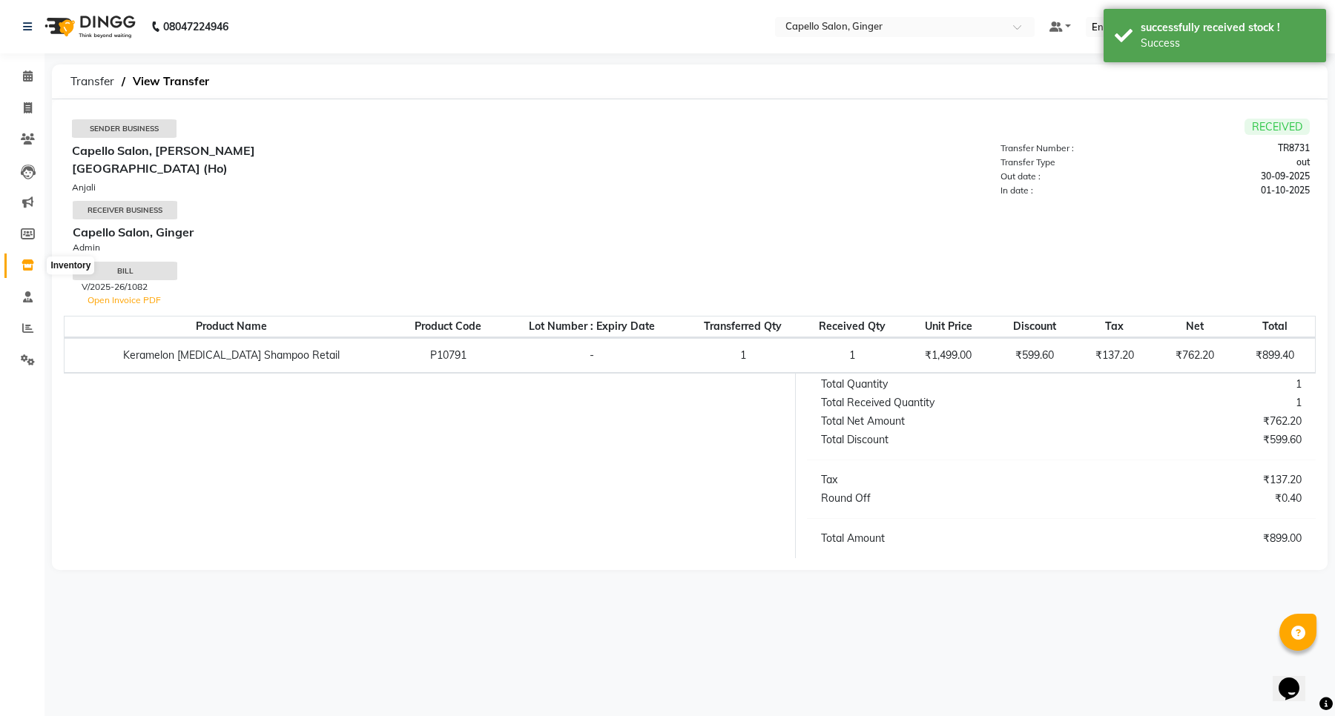
click at [23, 265] on icon at bounding box center [28, 265] width 13 height 11
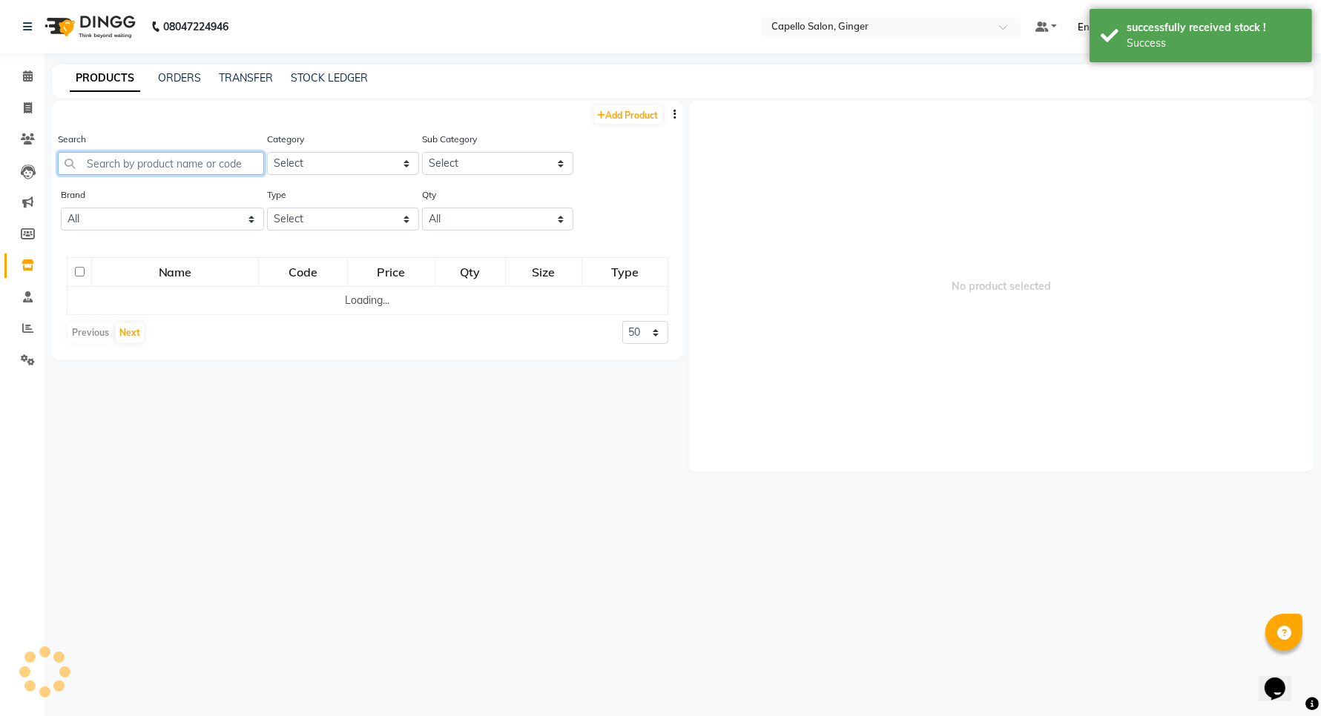
click at [146, 165] on input "text" at bounding box center [161, 163] width 206 height 23
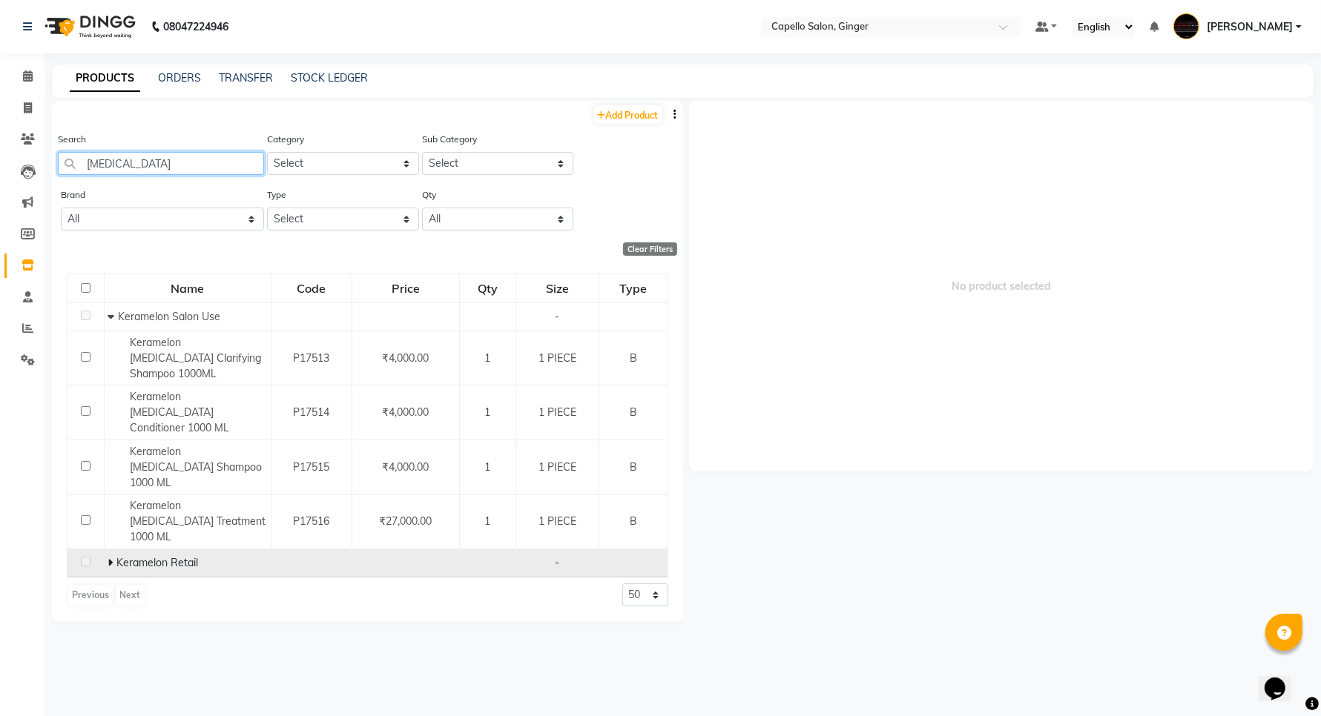
type input "[MEDICAL_DATA]"
click at [110, 558] on icon at bounding box center [110, 563] width 5 height 10
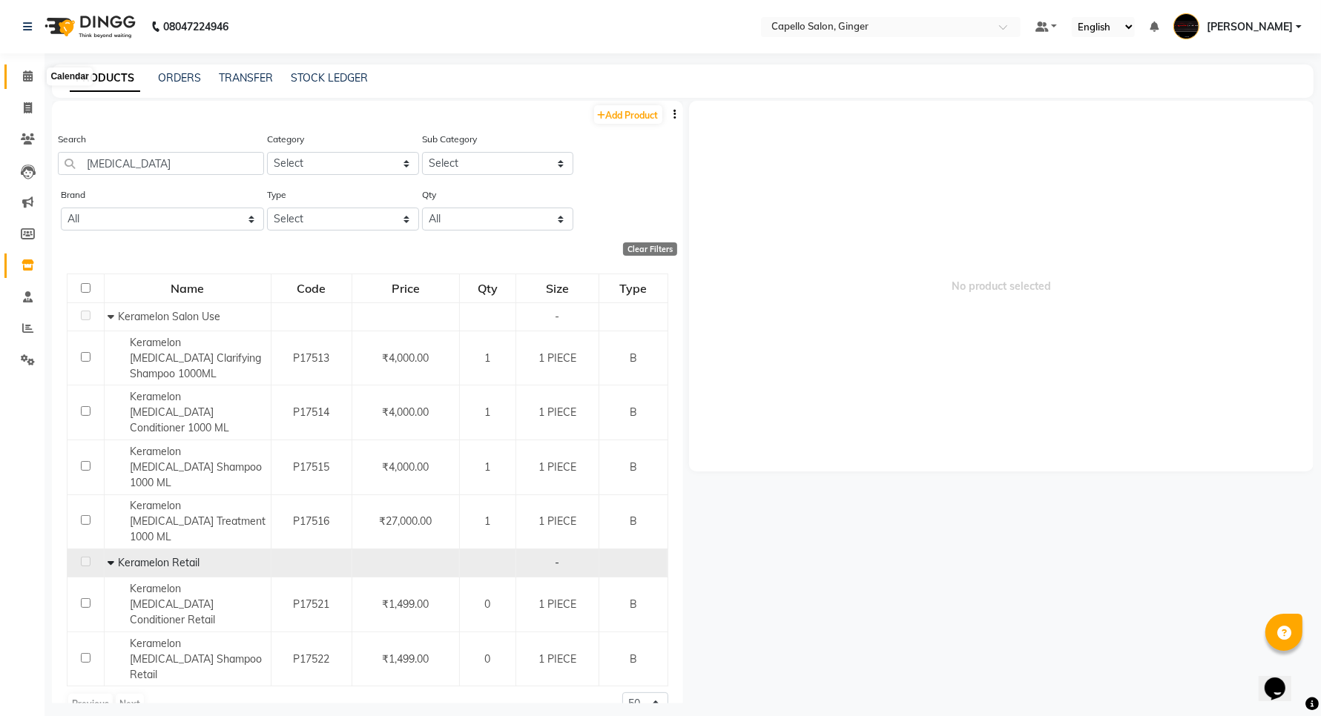
click at [27, 74] on icon at bounding box center [28, 75] width 10 height 11
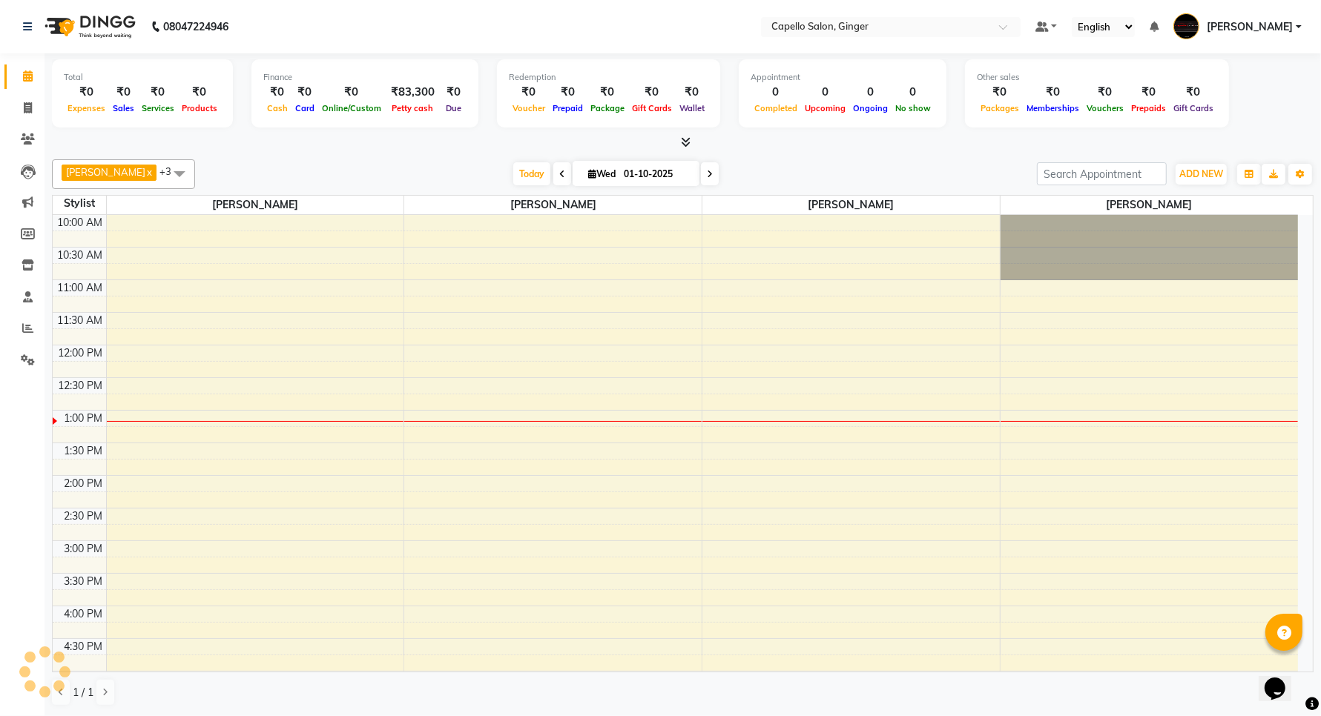
scroll to position [198, 0]
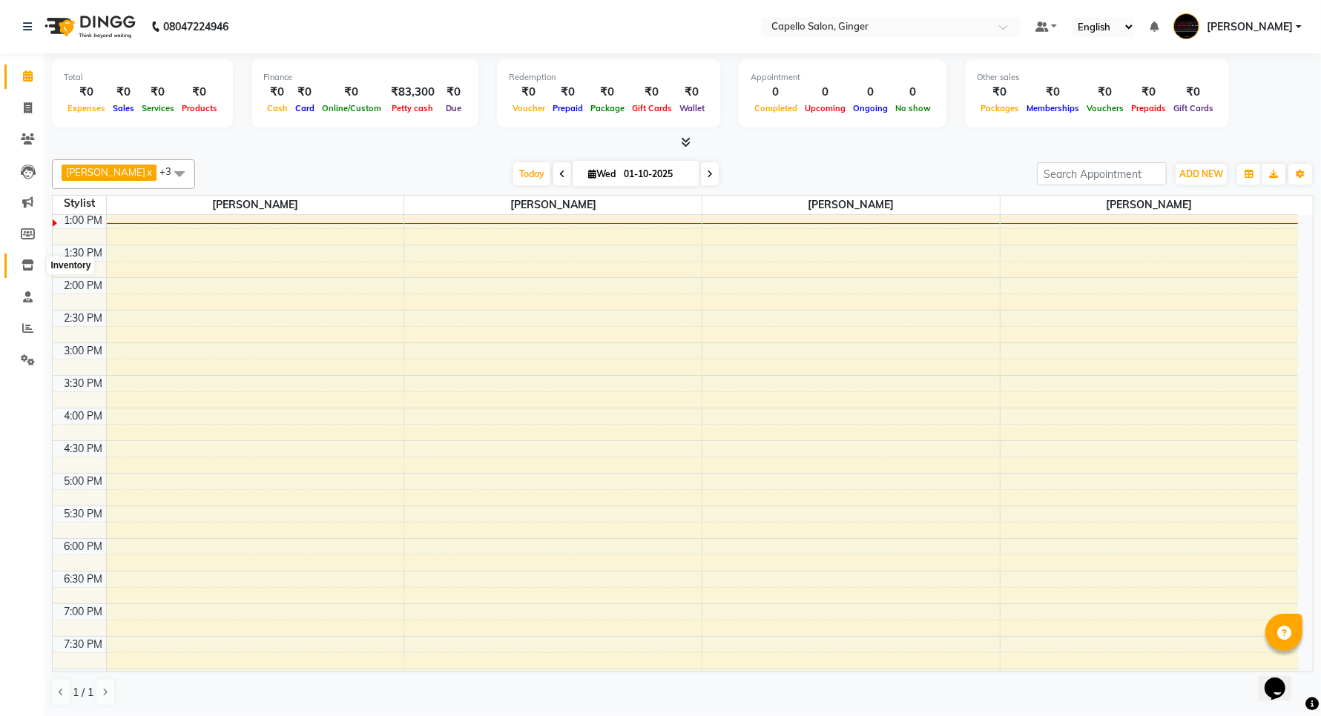
click at [27, 265] on icon at bounding box center [28, 265] width 13 height 11
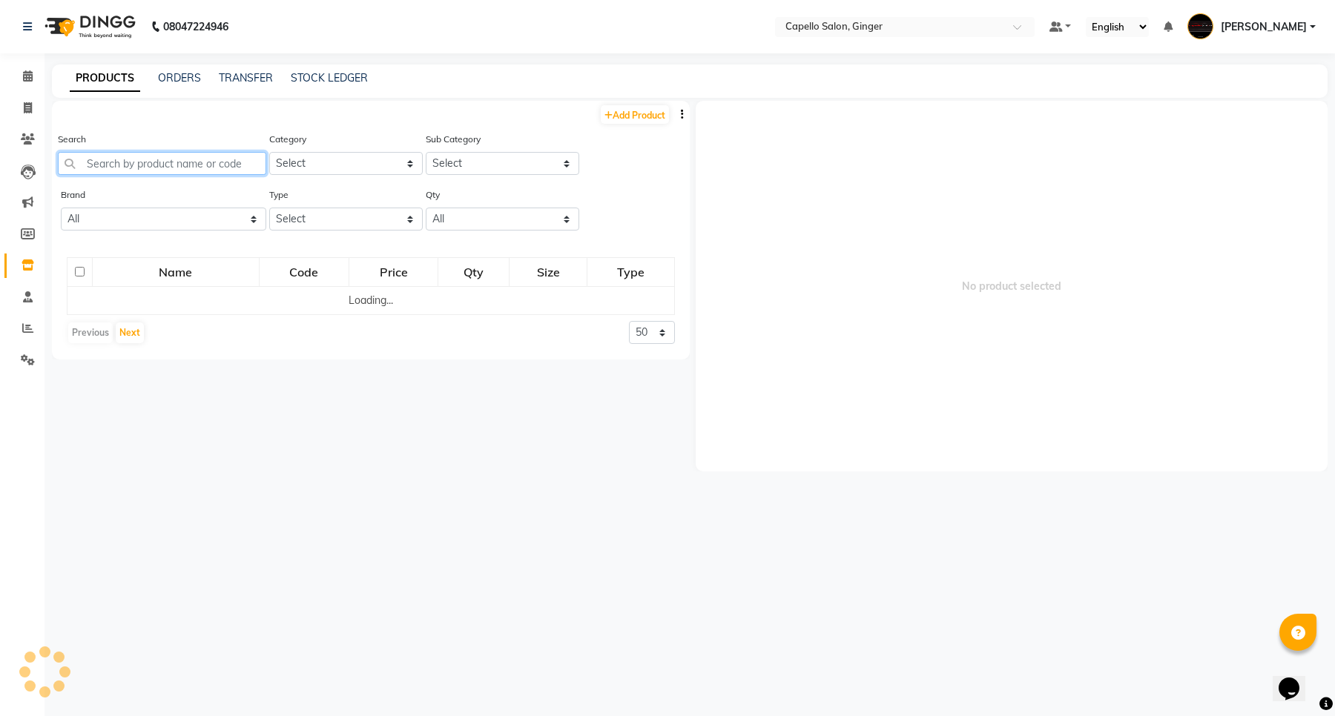
click at [174, 164] on input "text" at bounding box center [162, 163] width 208 height 23
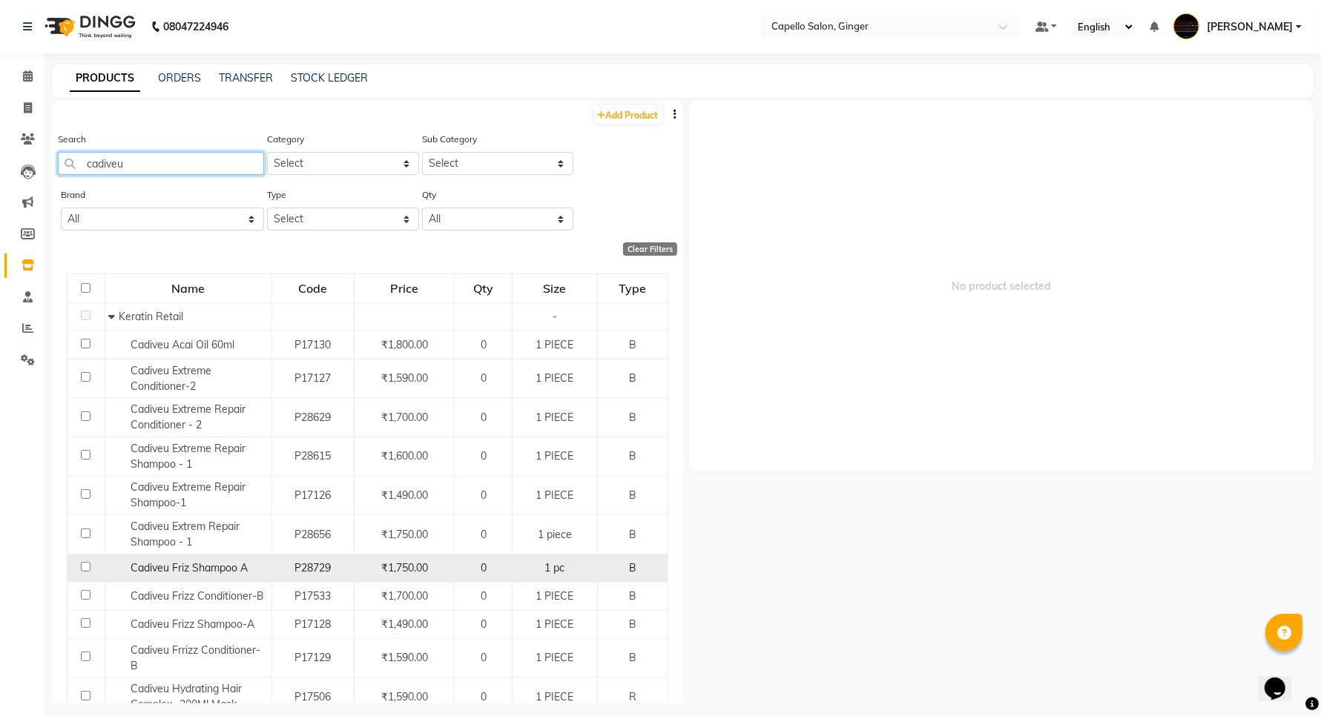
scroll to position [87, 0]
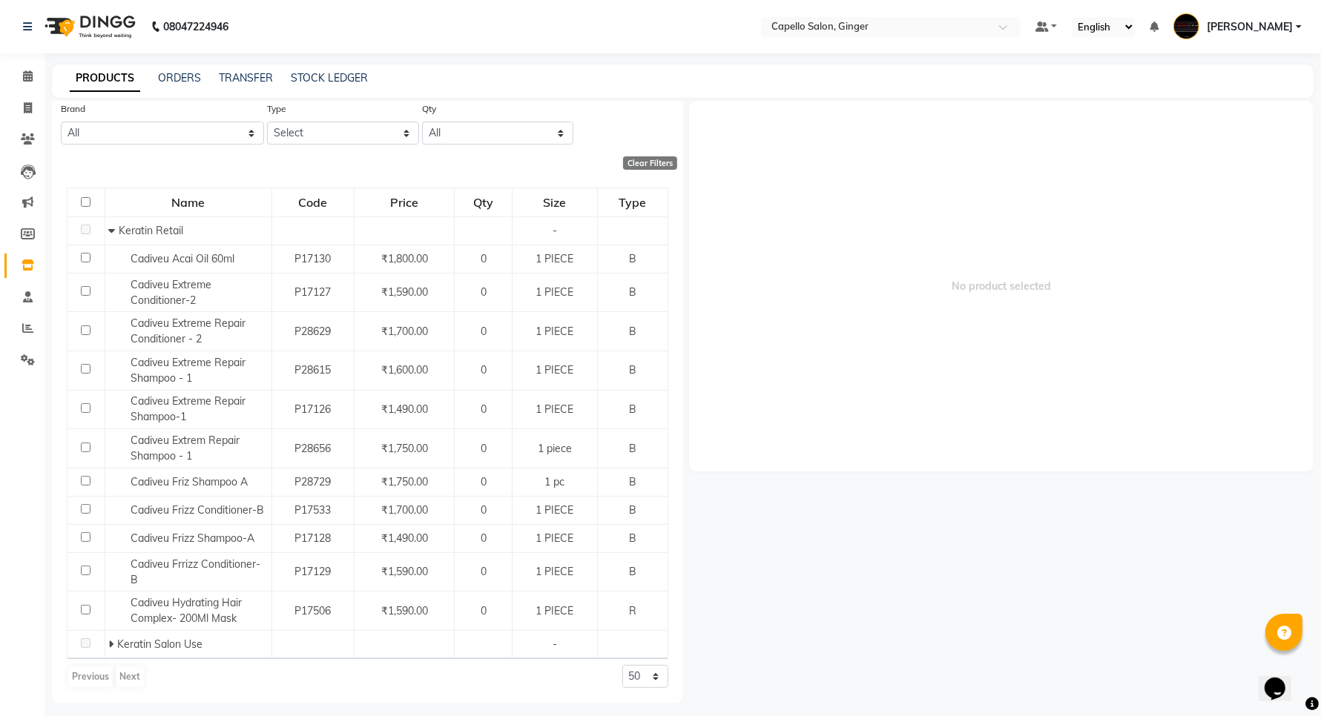
type input "cadiveu"
